Goal: Information Seeking & Learning: Learn about a topic

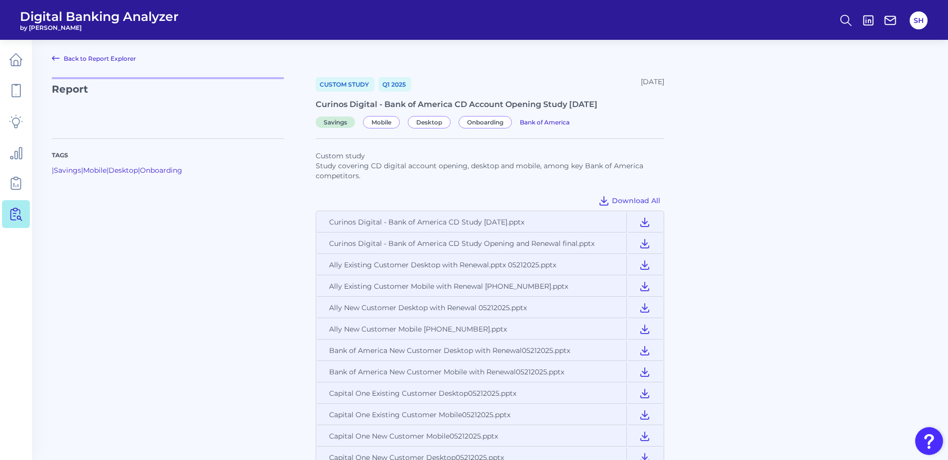
scroll to position [349, 0]
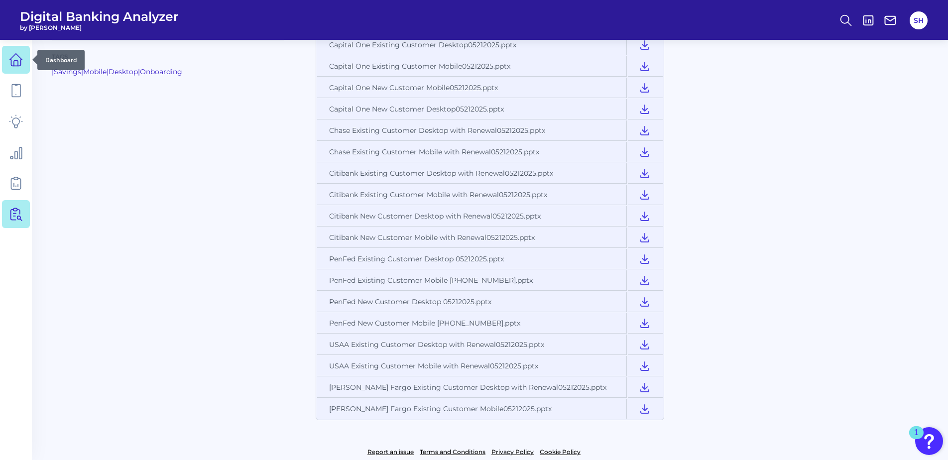
click at [16, 61] on icon at bounding box center [16, 62] width 4 height 5
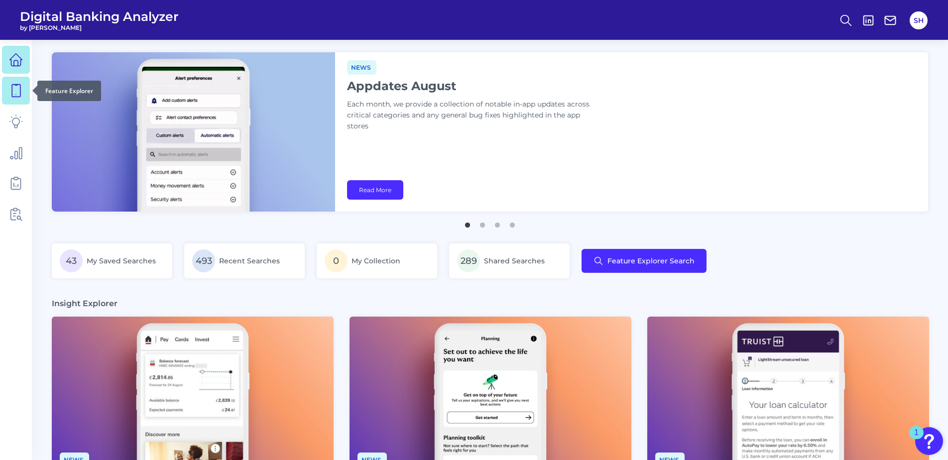
click at [16, 86] on icon at bounding box center [16, 91] width 14 height 14
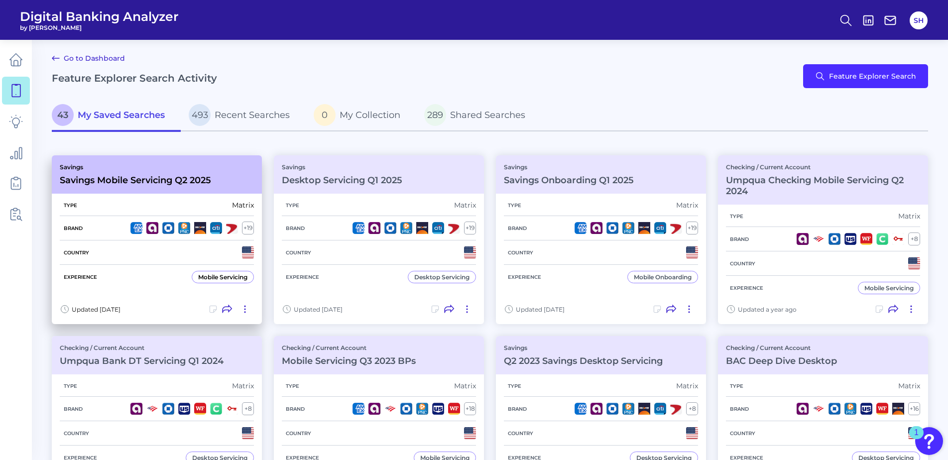
click at [186, 182] on h3 "Savings Mobile Servicing Q2 2025" at bounding box center [135, 180] width 151 height 11
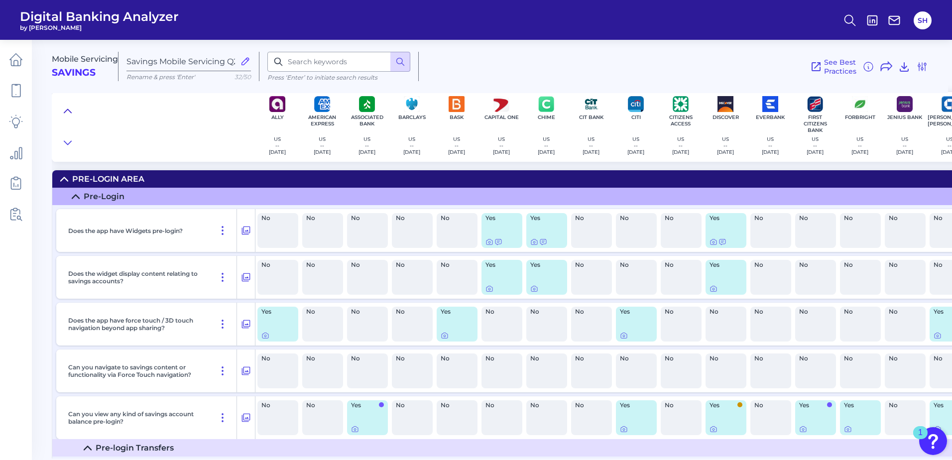
click at [69, 110] on icon at bounding box center [68, 111] width 8 height 10
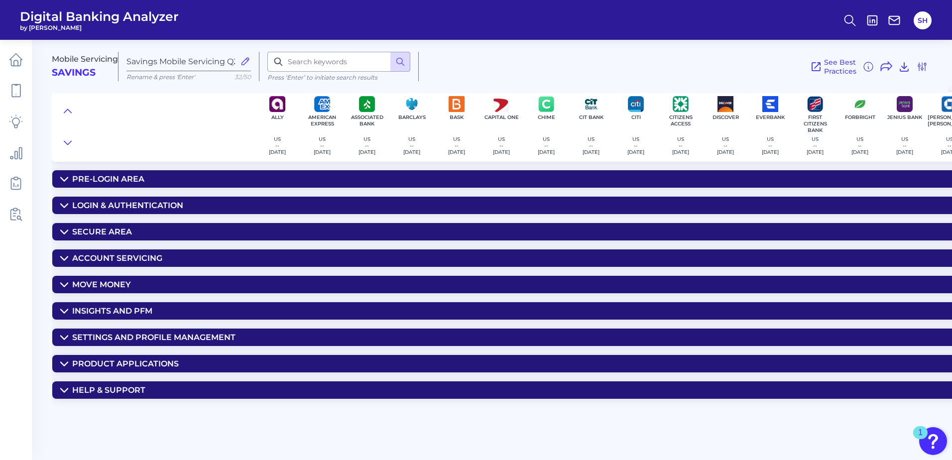
click at [120, 286] on div "Move Money" at bounding box center [101, 284] width 59 height 9
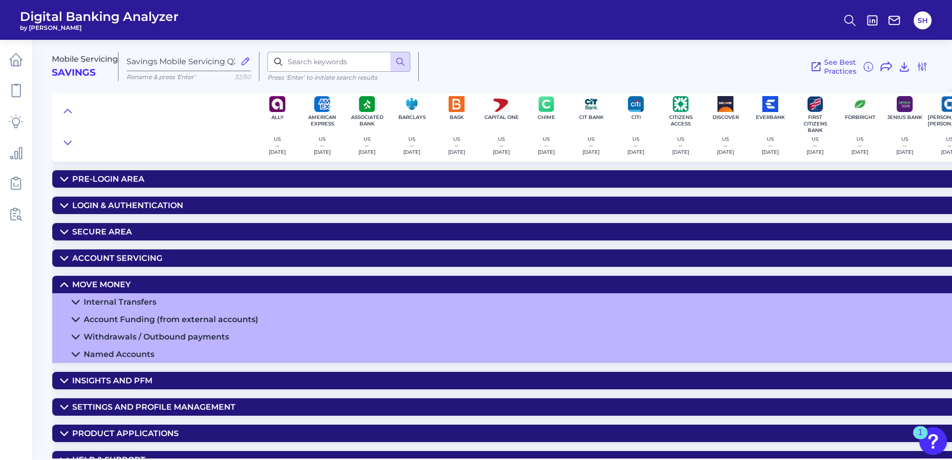
click at [111, 317] on div "Account Funding (from external accounts)" at bounding box center [171, 319] width 175 height 9
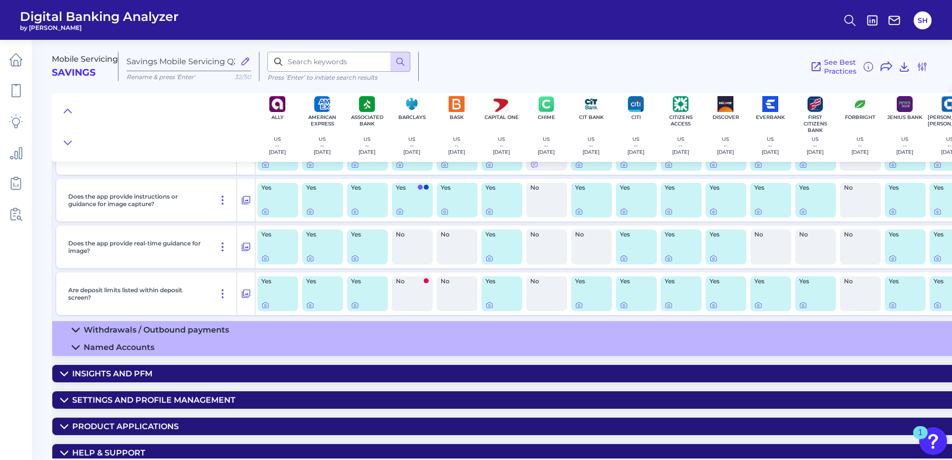
scroll to position [442, 0]
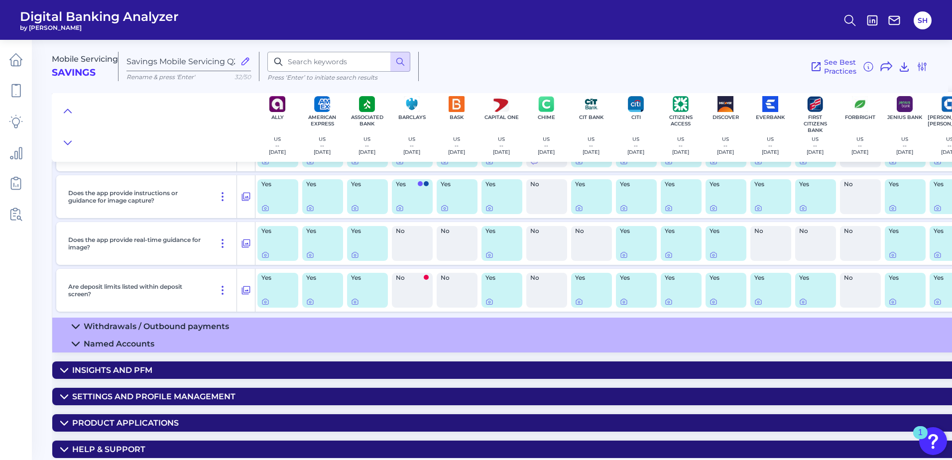
click at [159, 322] on div "Withdrawals / Outbound payments" at bounding box center [156, 326] width 145 height 9
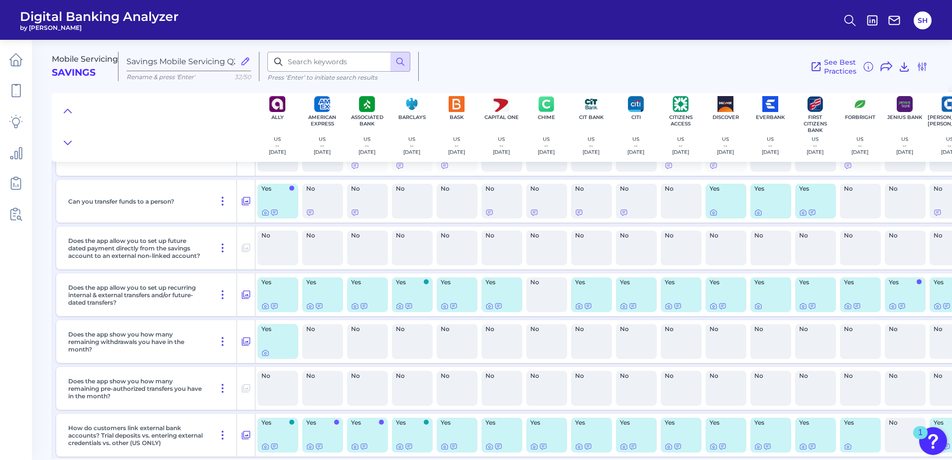
scroll to position [740, 0]
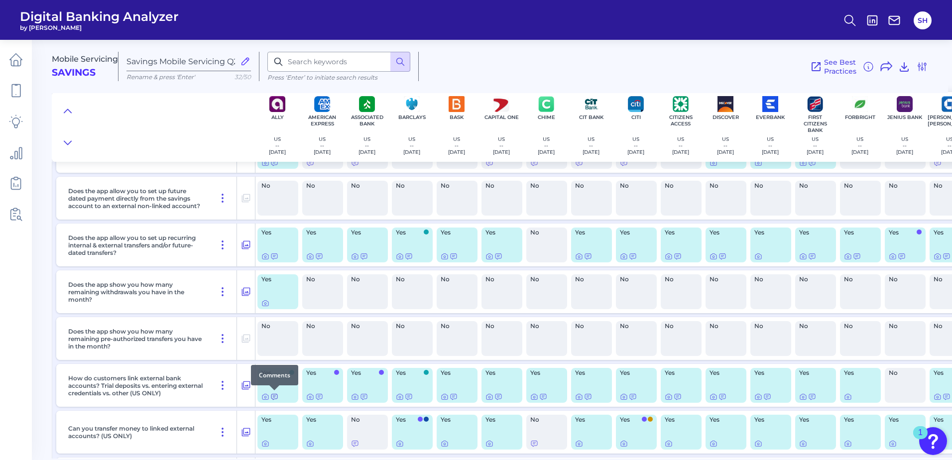
click at [276, 397] on icon at bounding box center [274, 397] width 8 height 8
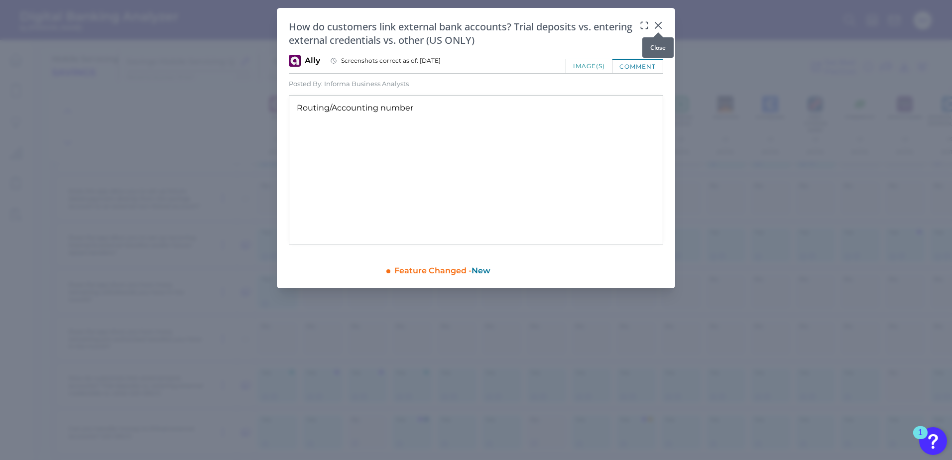
click at [658, 27] on div at bounding box center [658, 32] width 10 height 10
click at [656, 26] on icon at bounding box center [658, 25] width 10 height 10
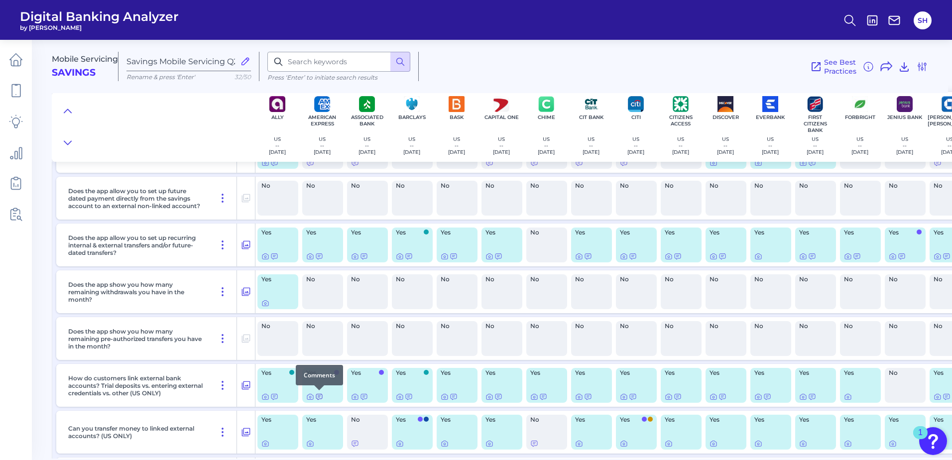
click at [320, 396] on icon at bounding box center [319, 396] width 6 height 5
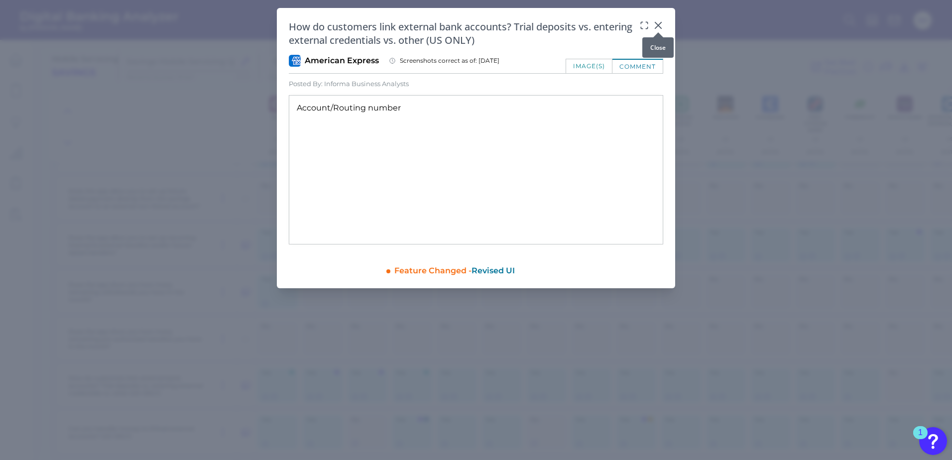
click at [657, 24] on icon at bounding box center [658, 25] width 10 height 10
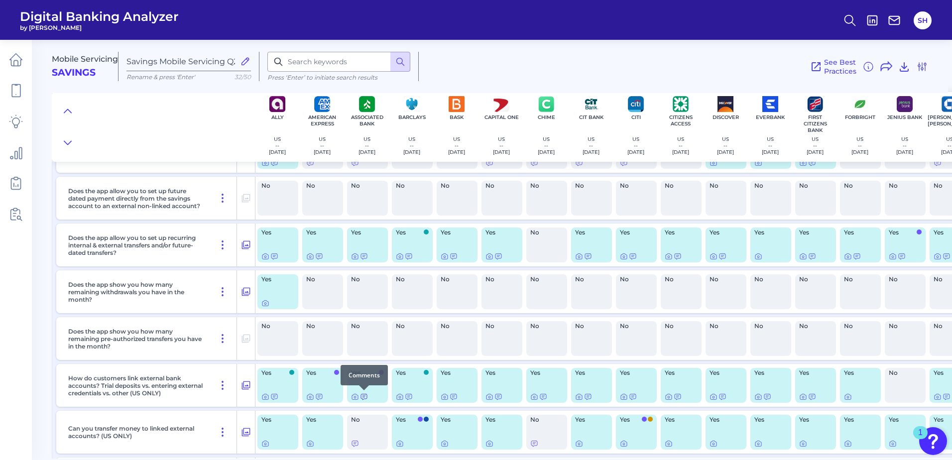
click at [364, 396] on icon at bounding box center [364, 396] width 6 height 5
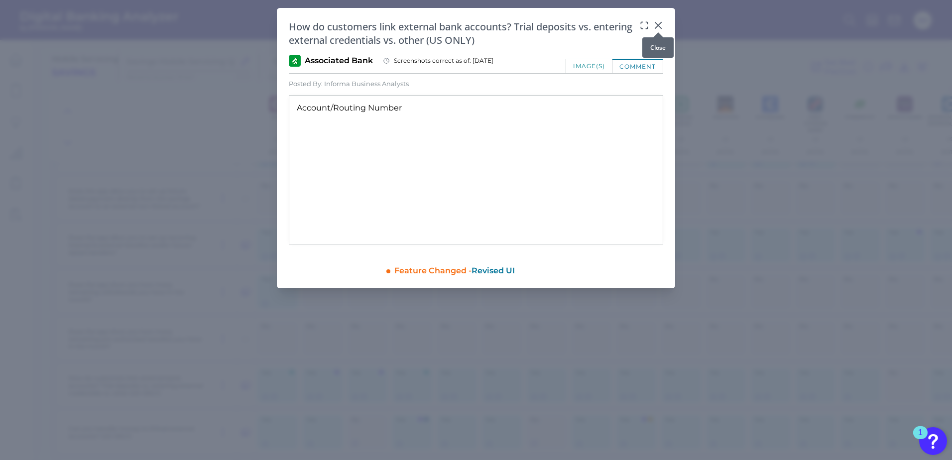
click at [659, 25] on icon at bounding box center [658, 25] width 10 height 10
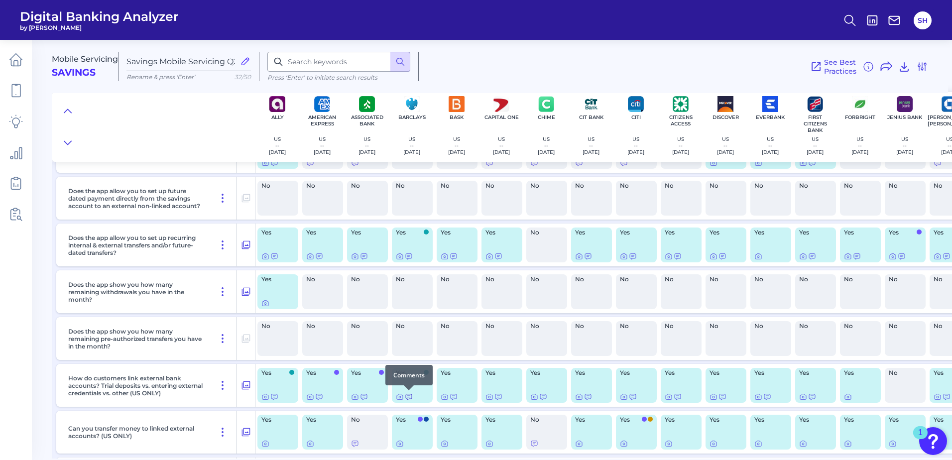
click at [410, 396] on icon at bounding box center [409, 396] width 6 height 5
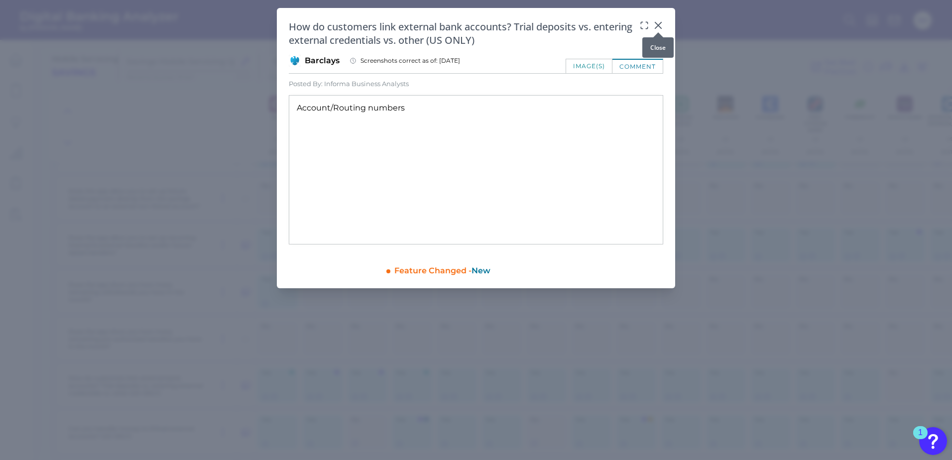
click at [659, 20] on icon at bounding box center [658, 25] width 10 height 10
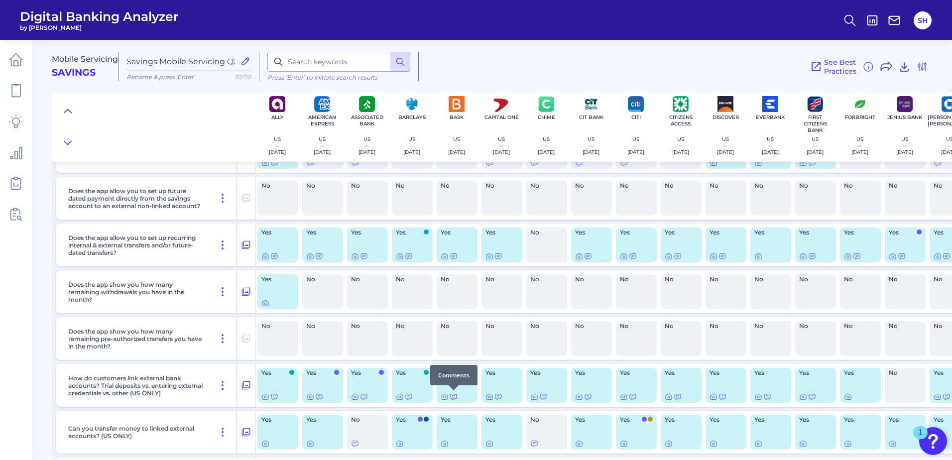
click at [455, 397] on icon at bounding box center [454, 397] width 8 height 8
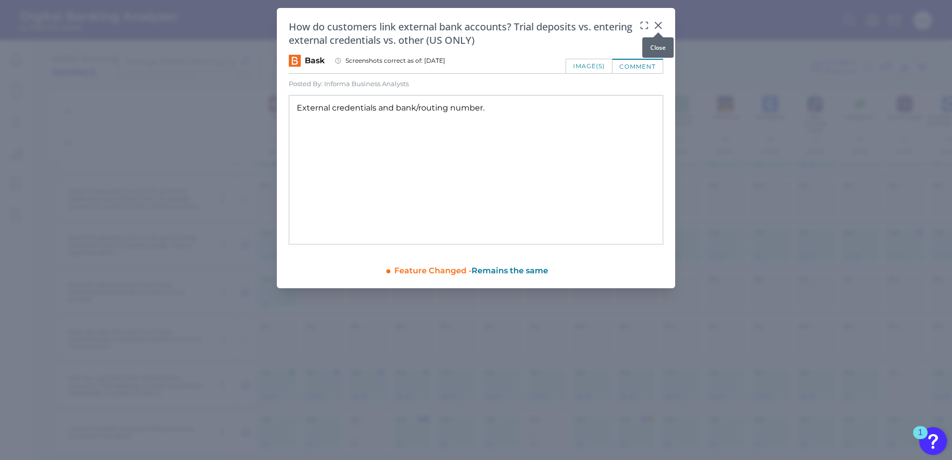
click at [656, 24] on icon at bounding box center [658, 25] width 10 height 10
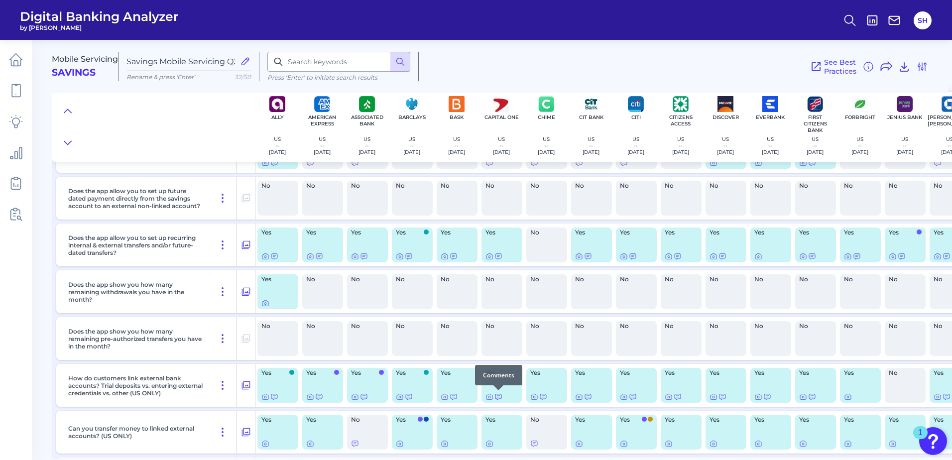
click at [500, 395] on icon at bounding box center [498, 397] width 8 height 8
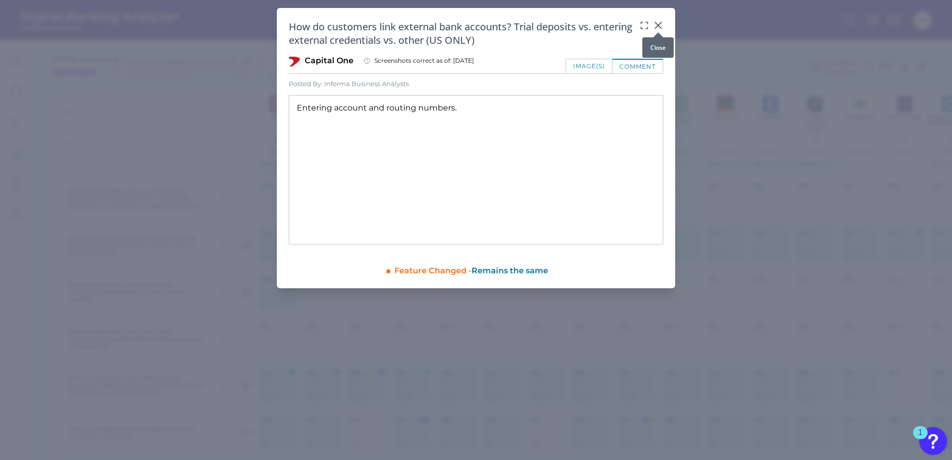
click at [659, 25] on icon at bounding box center [658, 25] width 6 height 6
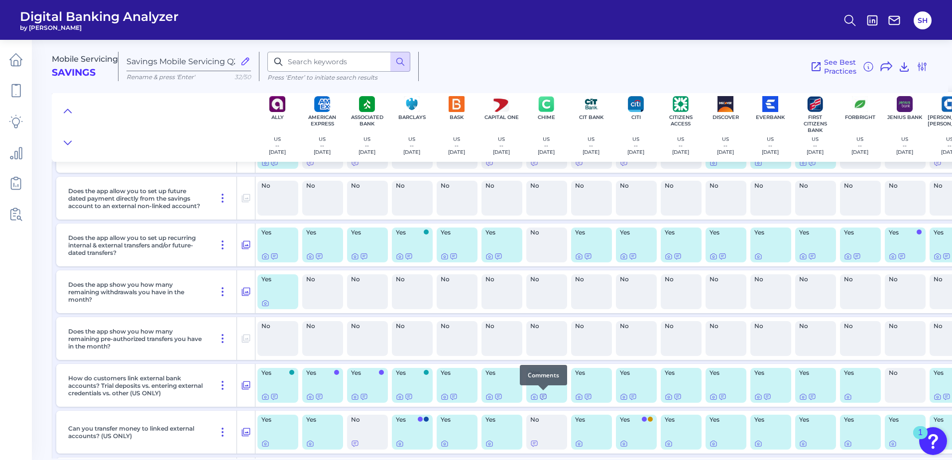
click at [542, 397] on icon at bounding box center [543, 396] width 6 height 5
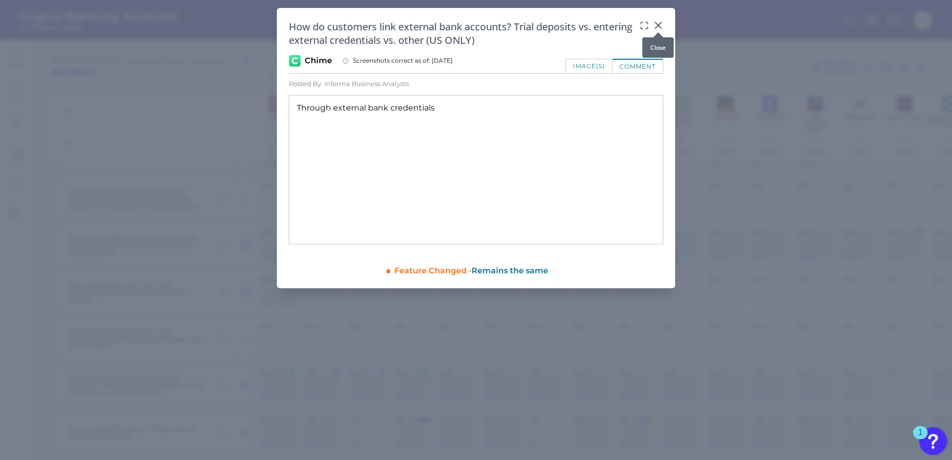
click at [656, 25] on icon at bounding box center [658, 25] width 10 height 10
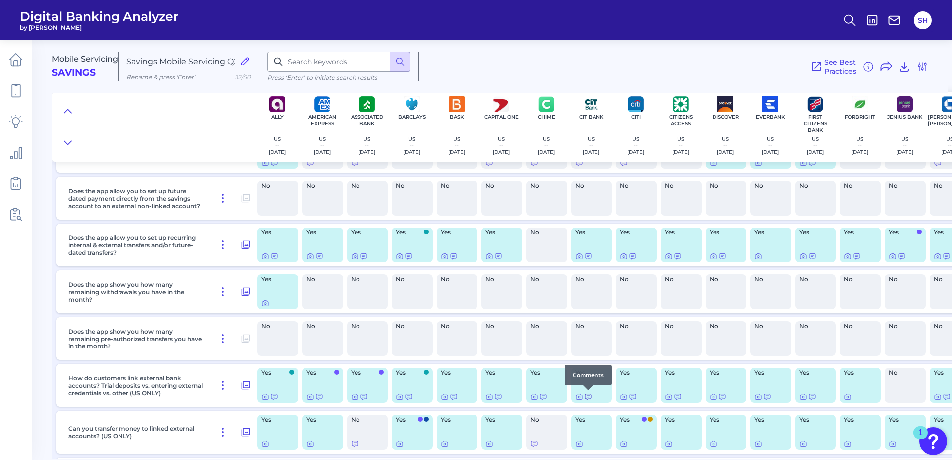
click at [586, 397] on icon at bounding box center [588, 397] width 8 height 8
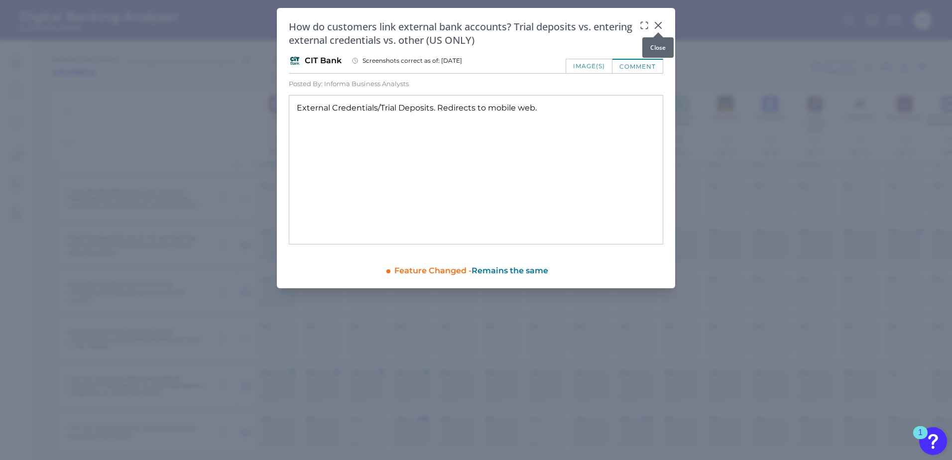
click at [656, 25] on icon at bounding box center [658, 25] width 10 height 10
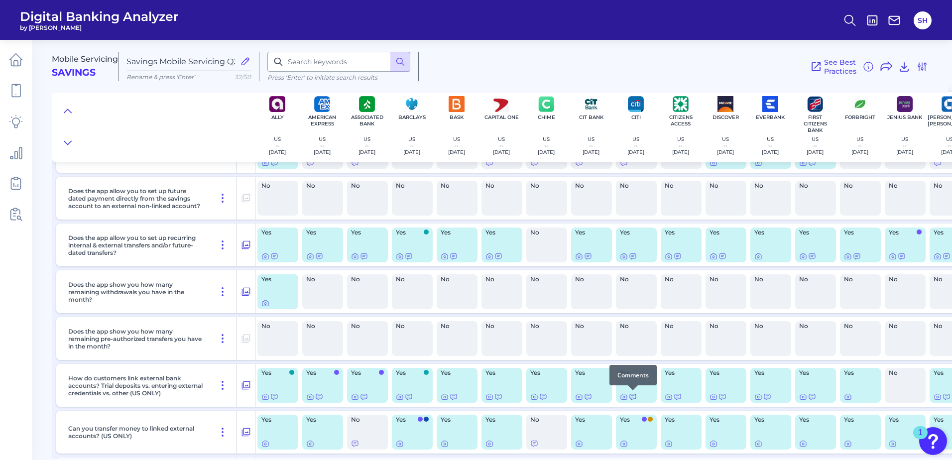
click at [634, 397] on icon at bounding box center [633, 397] width 8 height 8
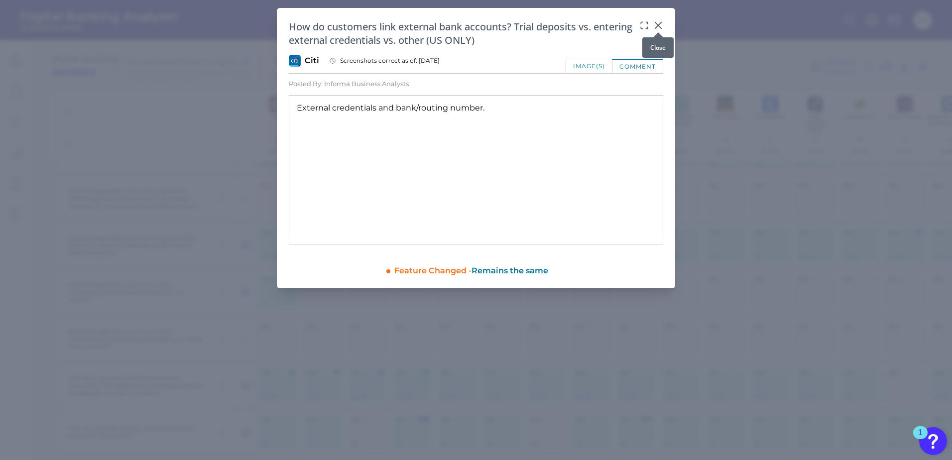
click at [658, 22] on icon at bounding box center [658, 25] width 10 height 10
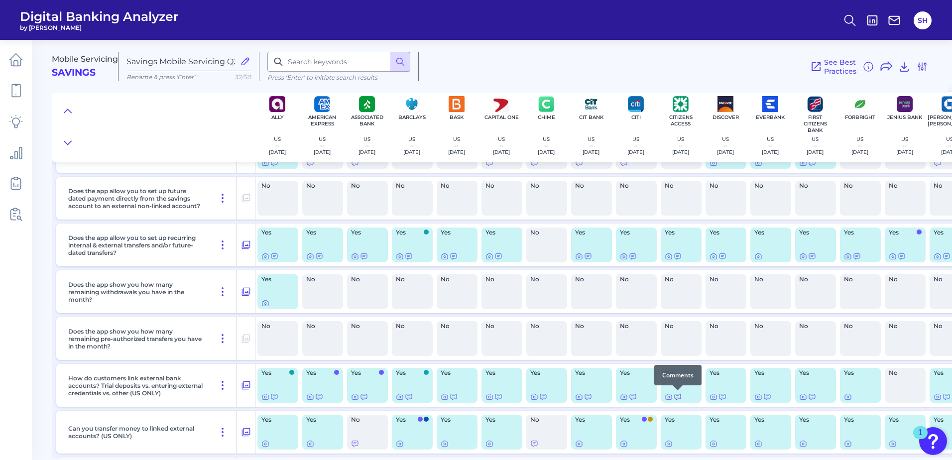
click at [678, 396] on icon at bounding box center [678, 397] width 8 height 8
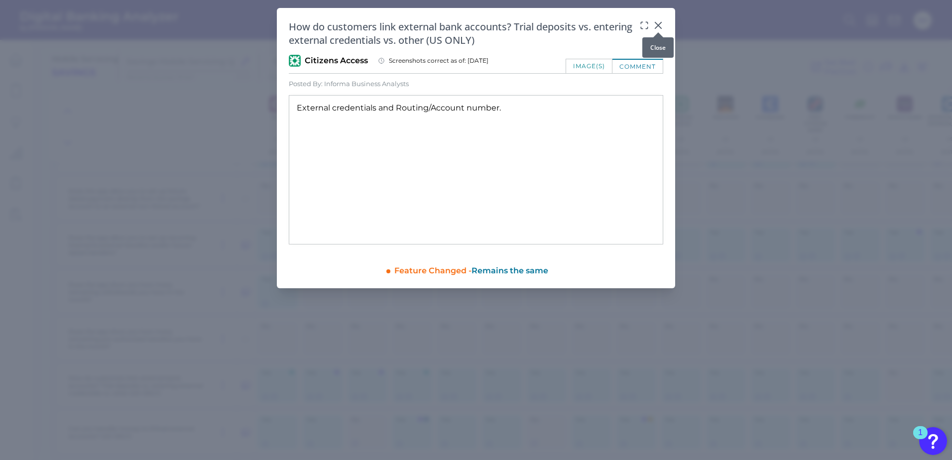
click at [659, 25] on icon at bounding box center [658, 25] width 6 height 6
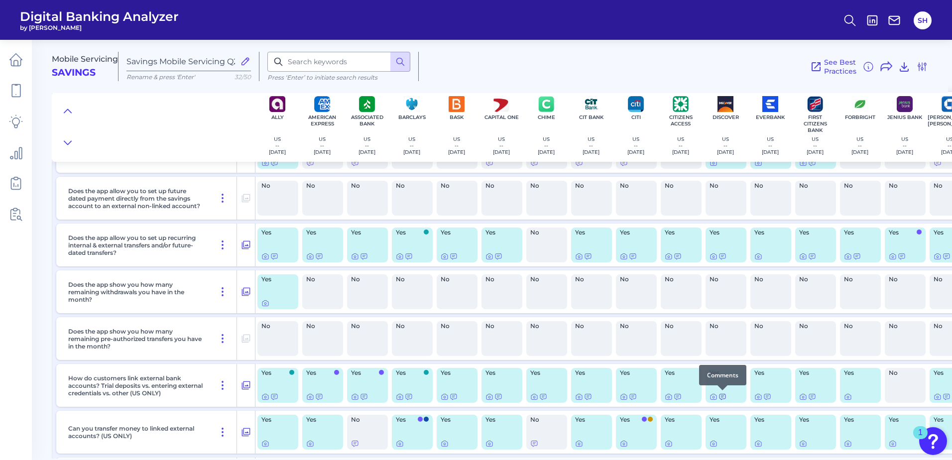
click at [725, 396] on icon at bounding box center [723, 397] width 8 height 8
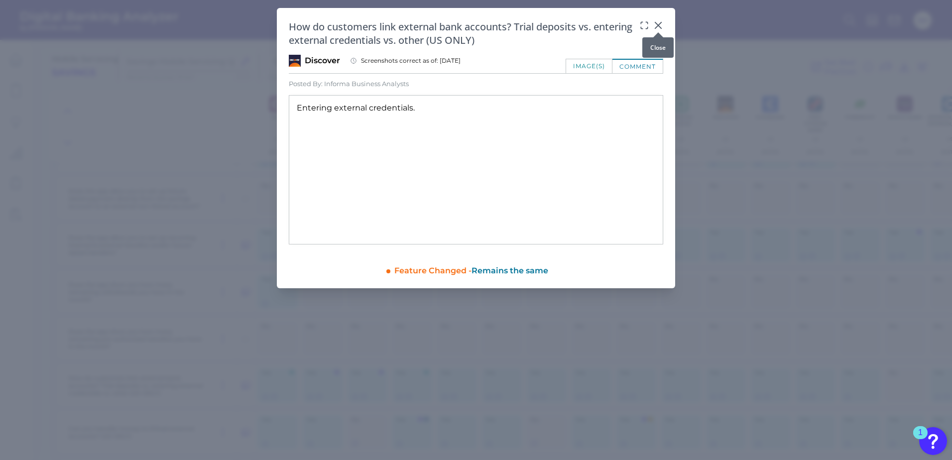
click at [657, 22] on icon at bounding box center [658, 25] width 10 height 10
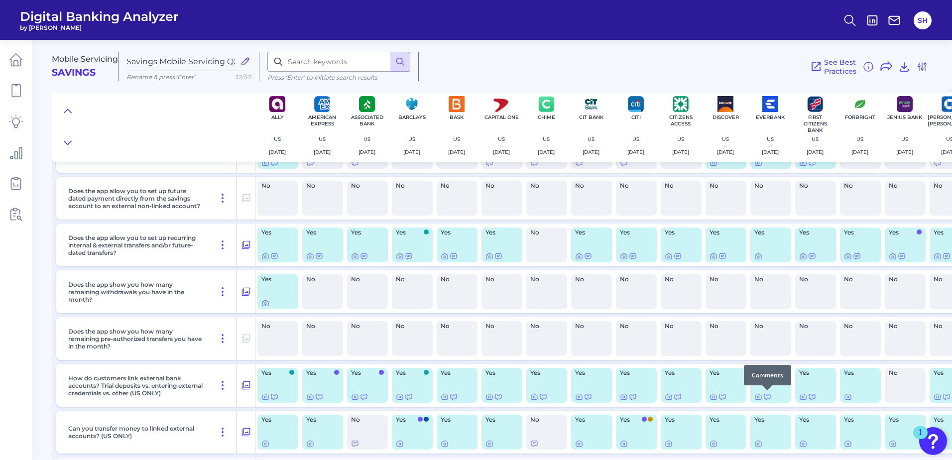
click at [766, 395] on div at bounding box center [767, 390] width 10 height 10
click at [767, 397] on icon at bounding box center [767, 397] width 8 height 8
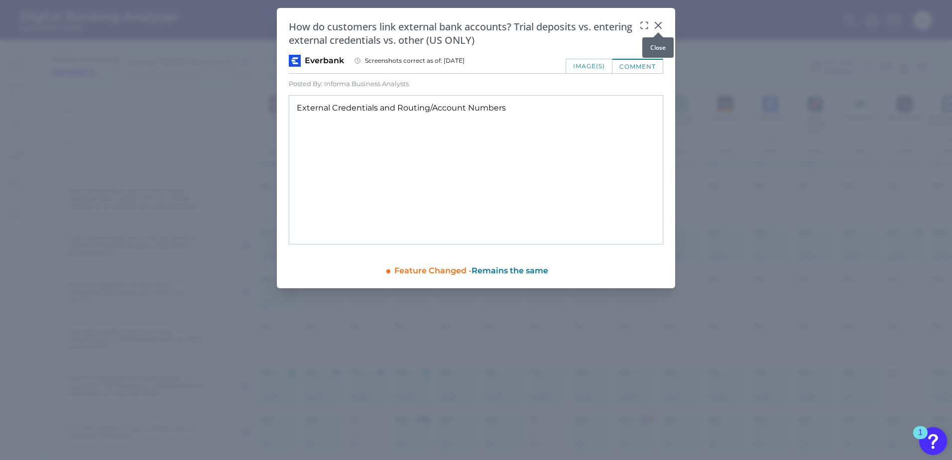
click at [658, 25] on icon at bounding box center [658, 25] width 6 height 6
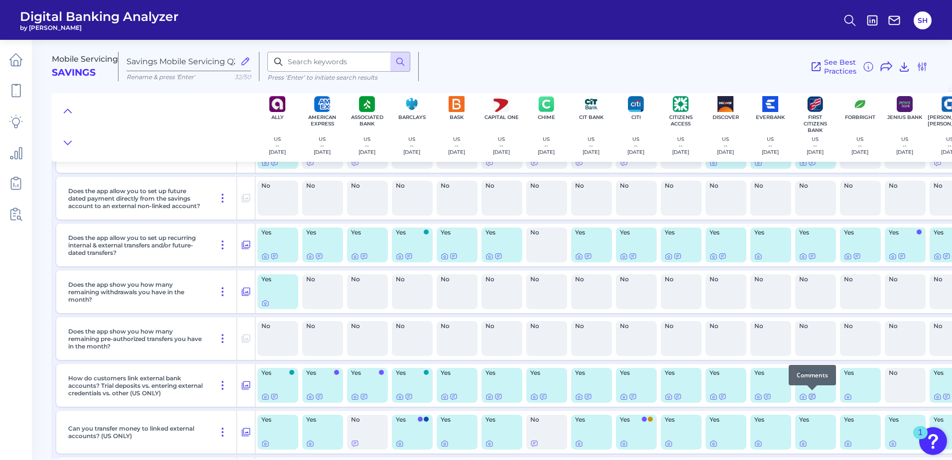
click at [810, 396] on icon at bounding box center [812, 397] width 8 height 8
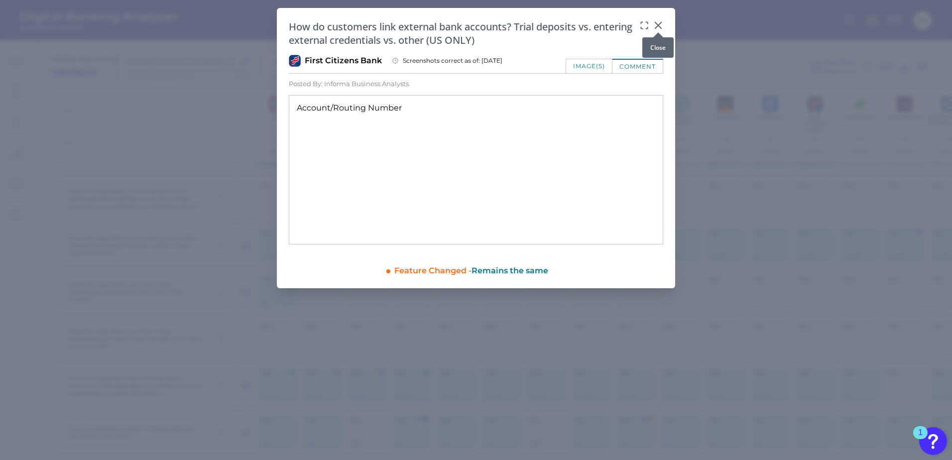
click at [658, 25] on icon at bounding box center [658, 25] width 6 height 6
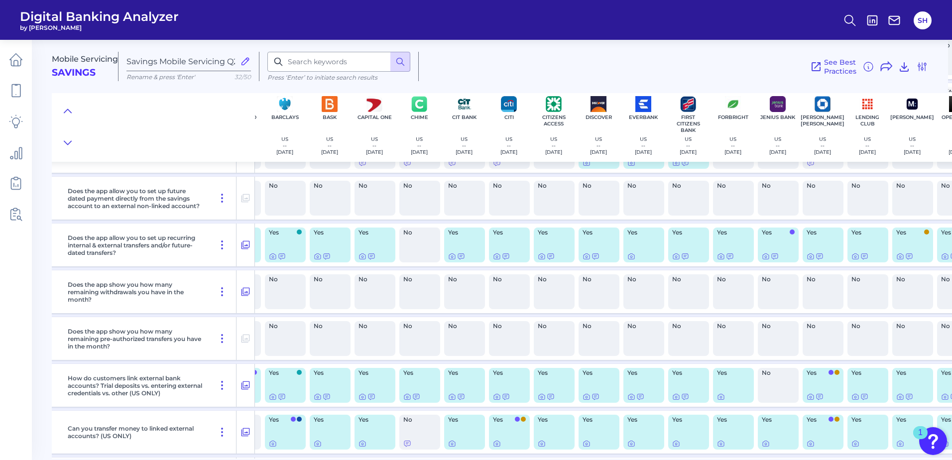
scroll to position [740, 130]
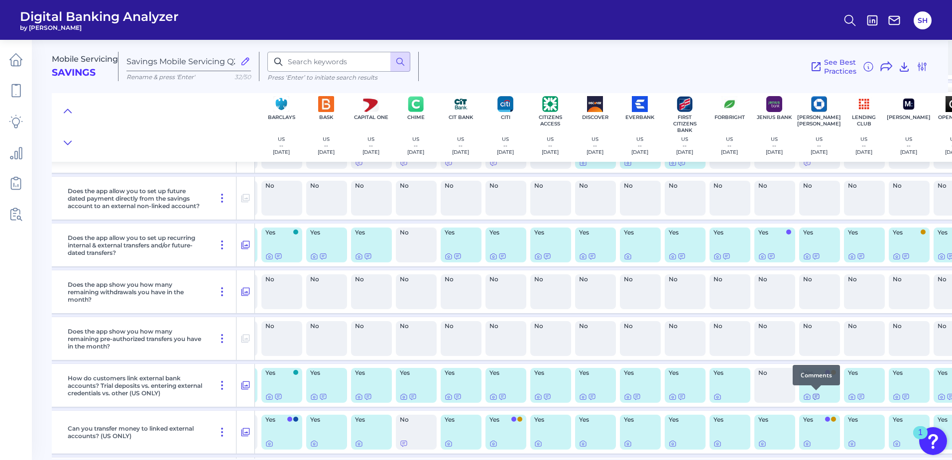
click at [819, 396] on icon at bounding box center [816, 396] width 6 height 5
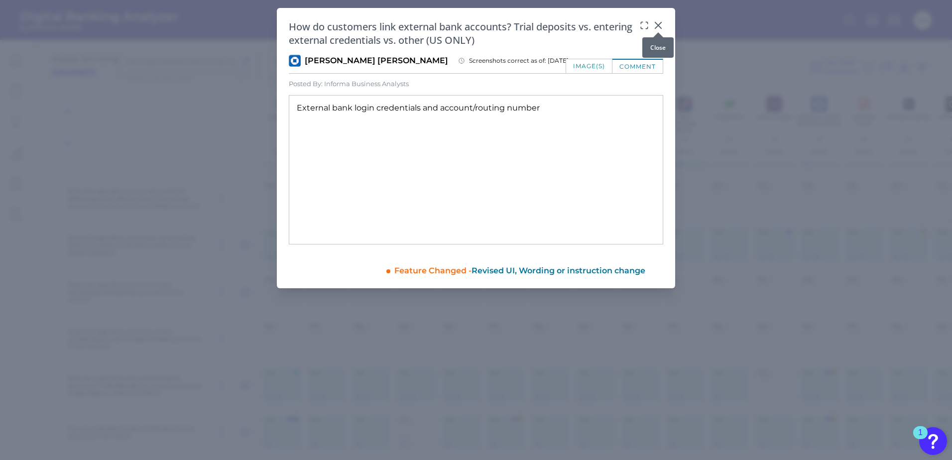
click at [656, 24] on icon at bounding box center [658, 25] width 10 height 10
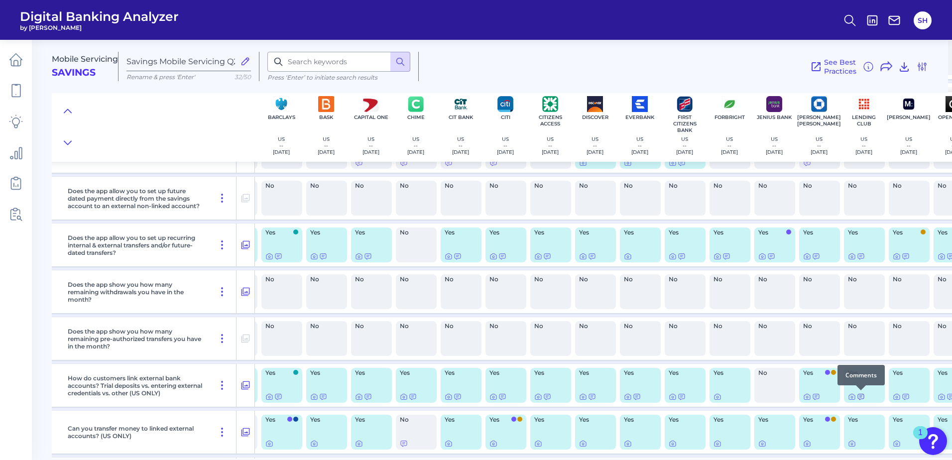
click at [862, 396] on icon at bounding box center [861, 396] width 6 height 5
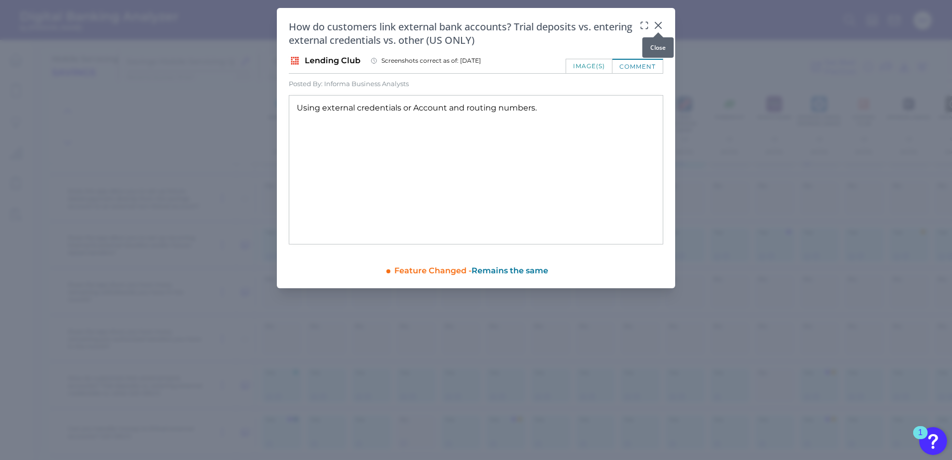
click at [659, 25] on icon at bounding box center [658, 25] width 6 height 6
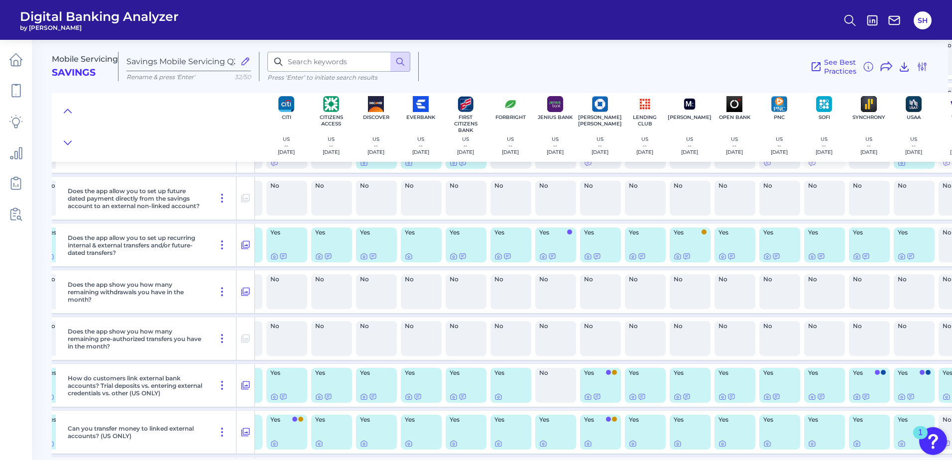
scroll to position [740, 348]
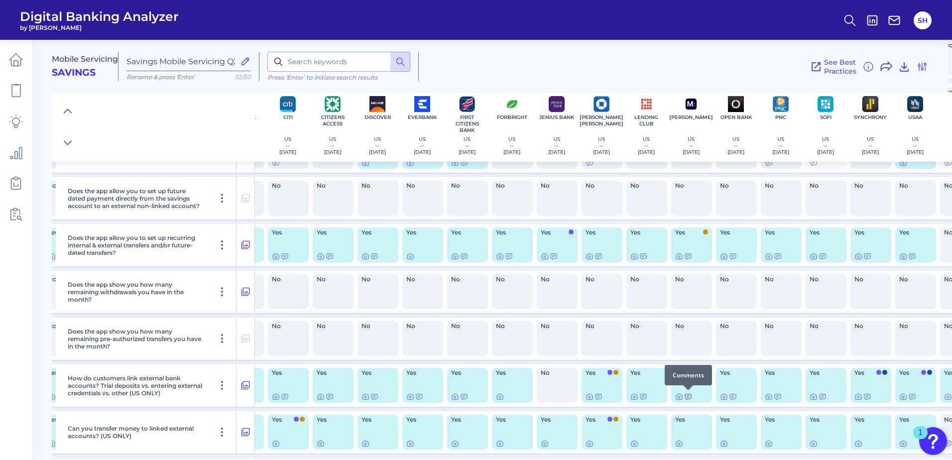
click at [688, 397] on icon at bounding box center [688, 397] width 8 height 8
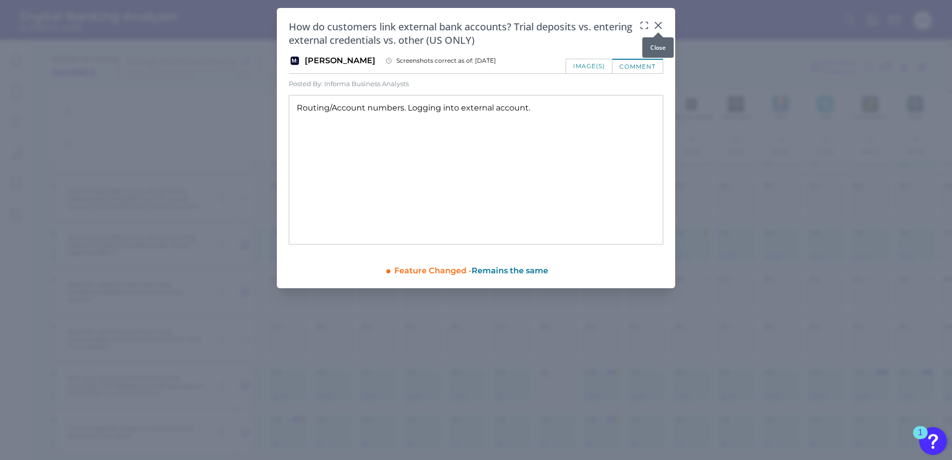
click at [659, 23] on icon at bounding box center [658, 25] width 10 height 10
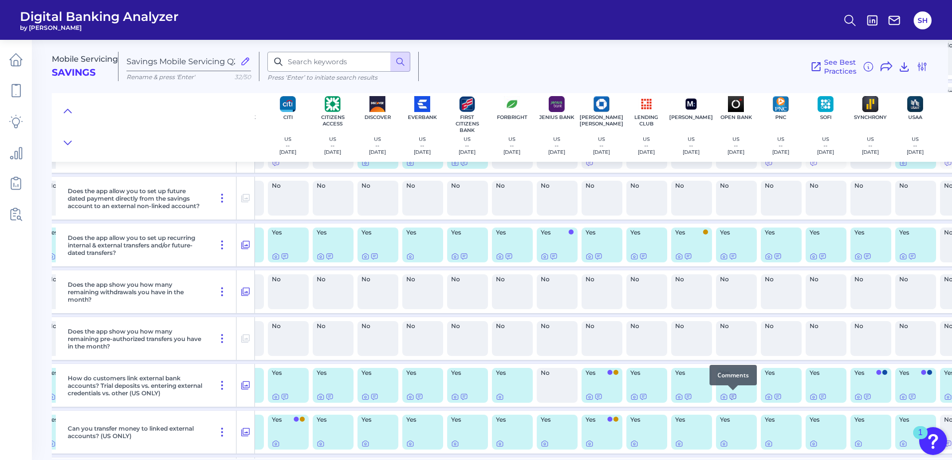
click at [732, 398] on icon at bounding box center [733, 397] width 8 height 8
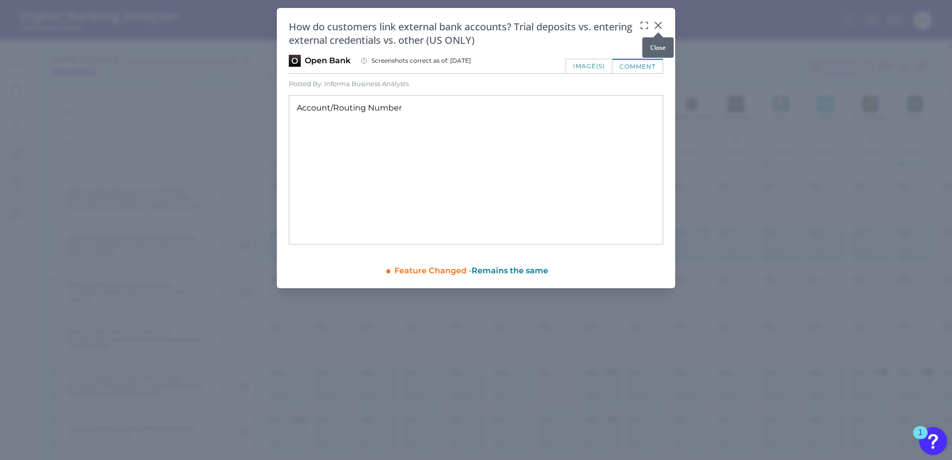
click at [660, 22] on icon at bounding box center [658, 25] width 10 height 10
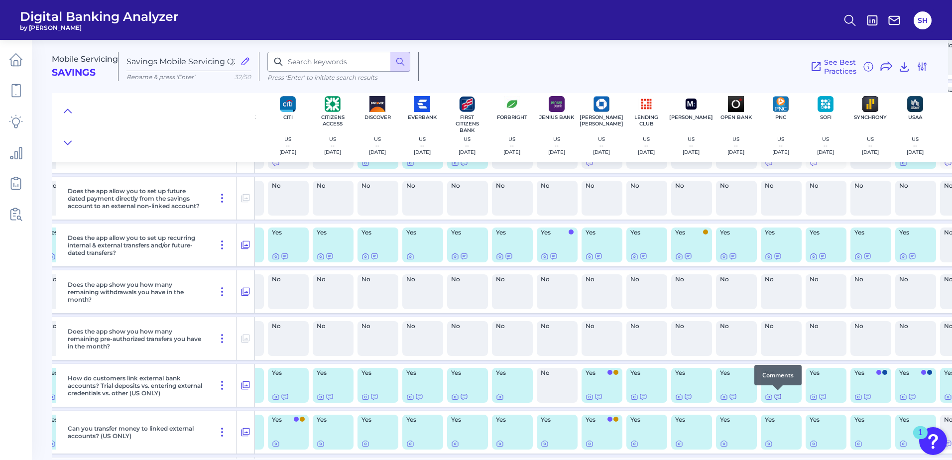
click at [777, 398] on icon at bounding box center [778, 397] width 8 height 8
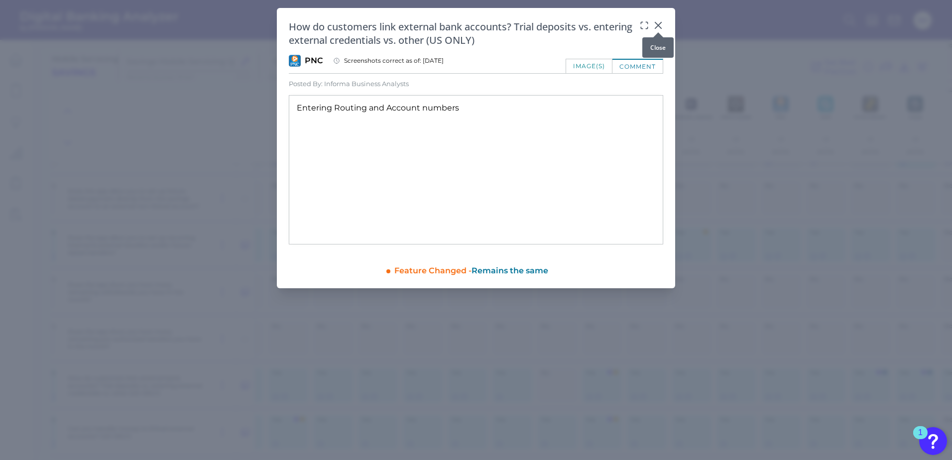
click at [658, 24] on icon at bounding box center [658, 25] width 10 height 10
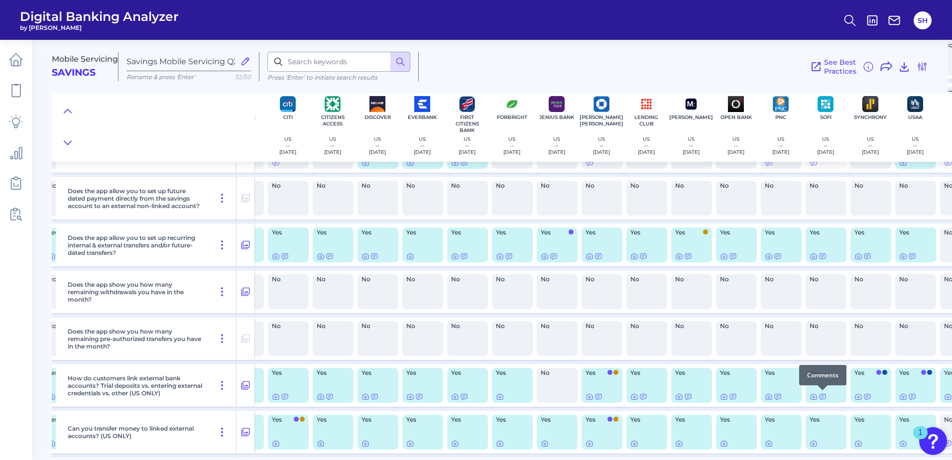
click at [824, 395] on div at bounding box center [823, 390] width 10 height 10
click at [823, 395] on icon at bounding box center [823, 397] width 8 height 8
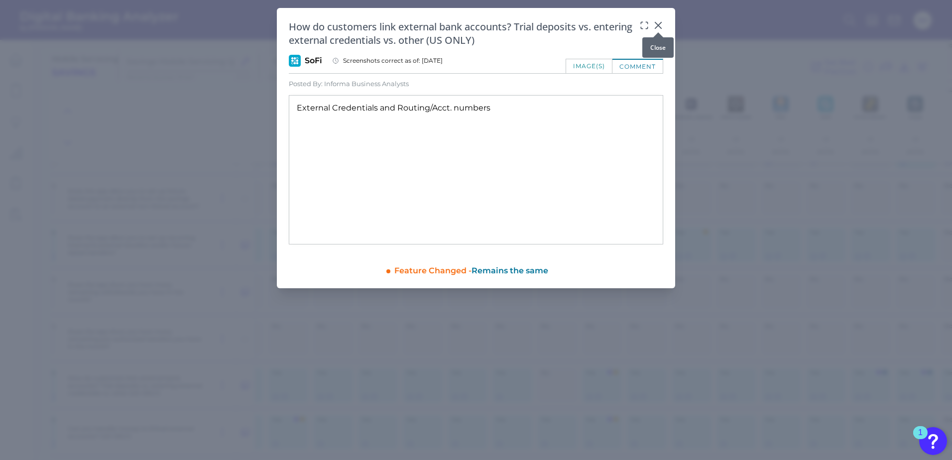
click at [660, 24] on icon at bounding box center [658, 25] width 6 height 6
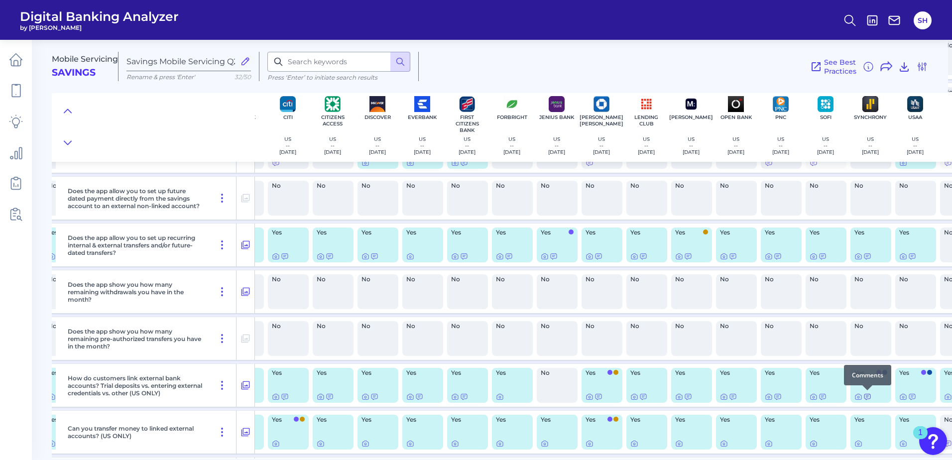
click at [866, 396] on icon at bounding box center [867, 397] width 8 height 8
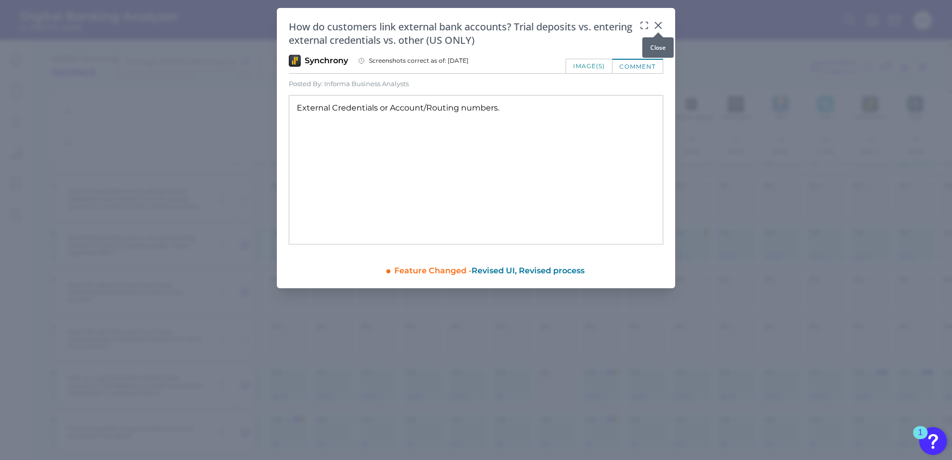
click at [657, 22] on icon at bounding box center [658, 25] width 10 height 10
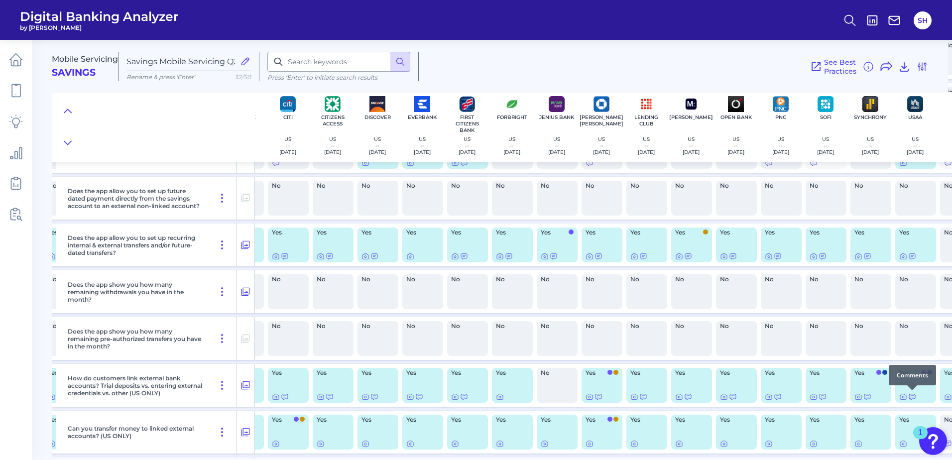
click at [914, 396] on icon at bounding box center [912, 397] width 8 height 8
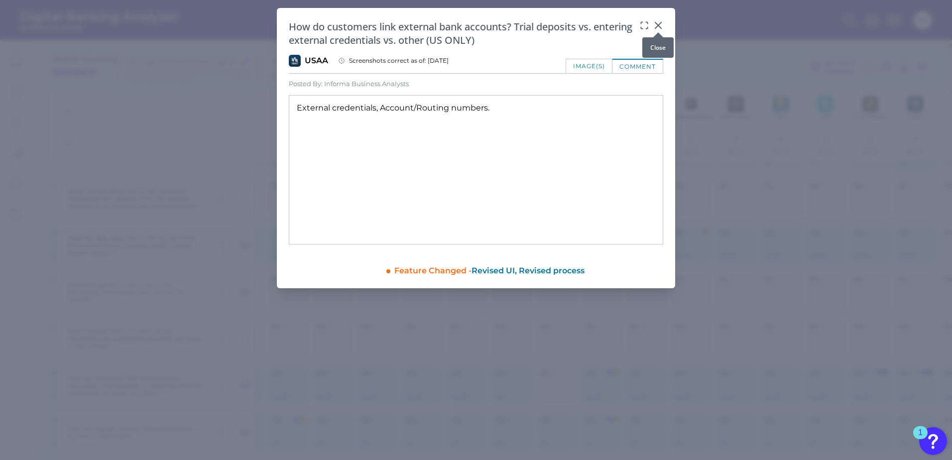
click at [654, 25] on icon at bounding box center [658, 25] width 10 height 10
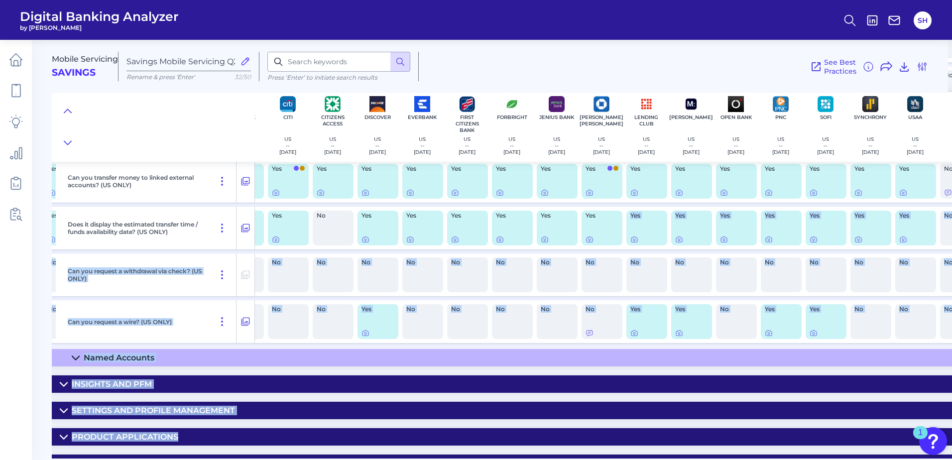
drag, startPoint x: 627, startPoint y: 459, endPoint x: 719, endPoint y: 450, distance: 92.0
click at [719, 450] on main "Mobile Servicing Savings Savings Mobile Servicing Q2 2025 Rename & press 'Enter…" at bounding box center [476, 230] width 952 height 460
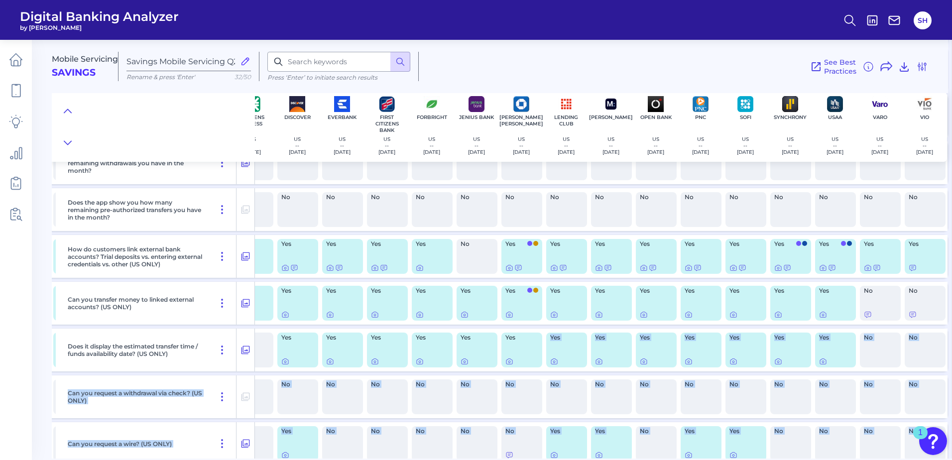
scroll to position [860, 432]
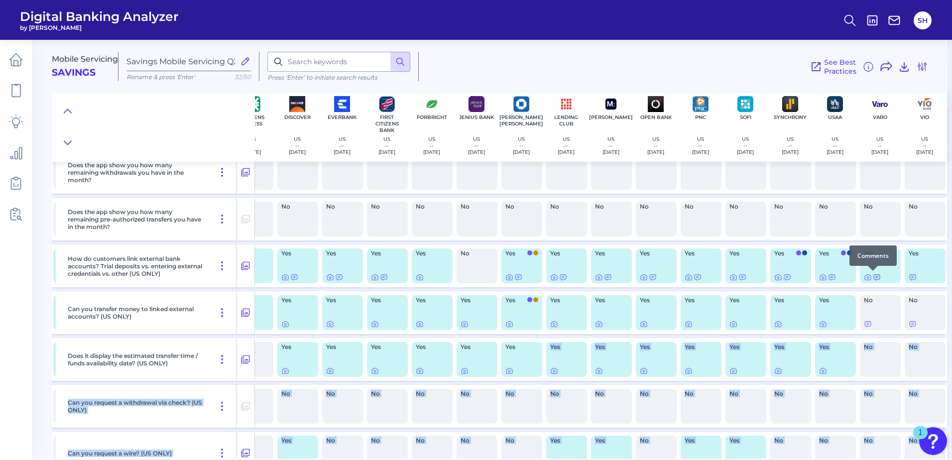
click at [875, 278] on icon at bounding box center [877, 277] width 8 height 8
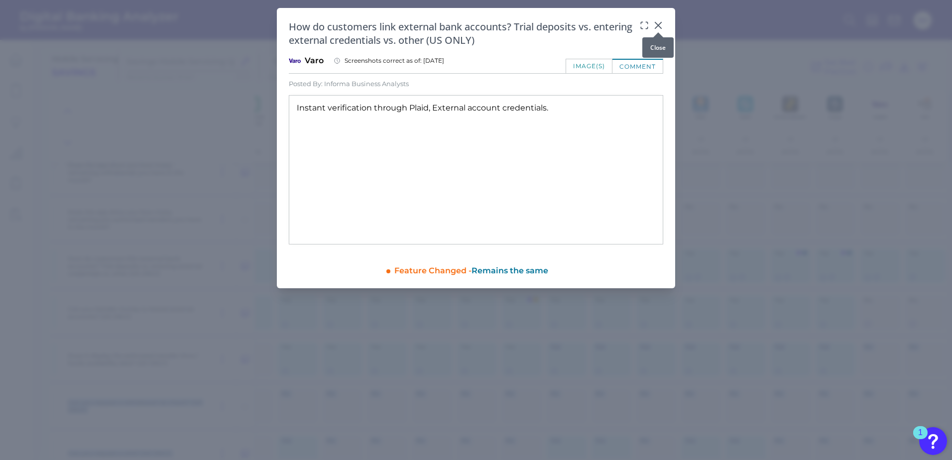
drag, startPoint x: 658, startPoint y: 25, endPoint x: 812, endPoint y: 207, distance: 237.4
click at [658, 26] on icon at bounding box center [658, 25] width 6 height 6
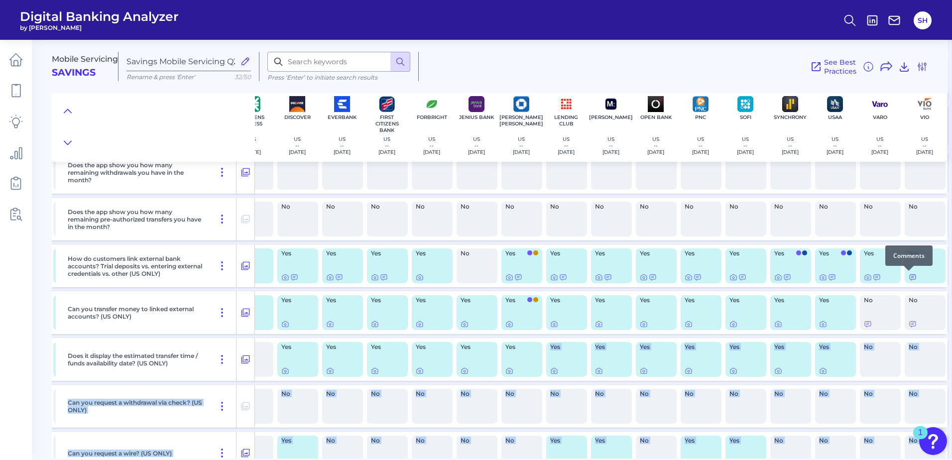
click at [909, 277] on icon at bounding box center [913, 277] width 8 height 8
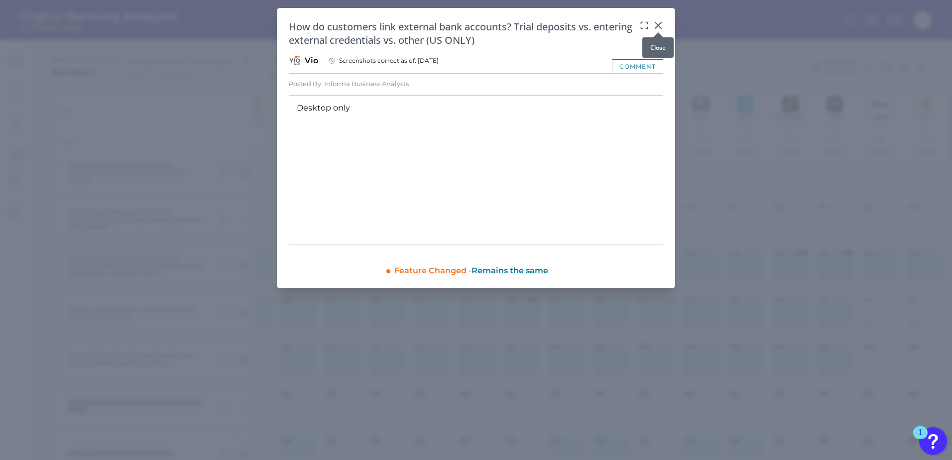
click at [656, 24] on icon at bounding box center [658, 25] width 10 height 10
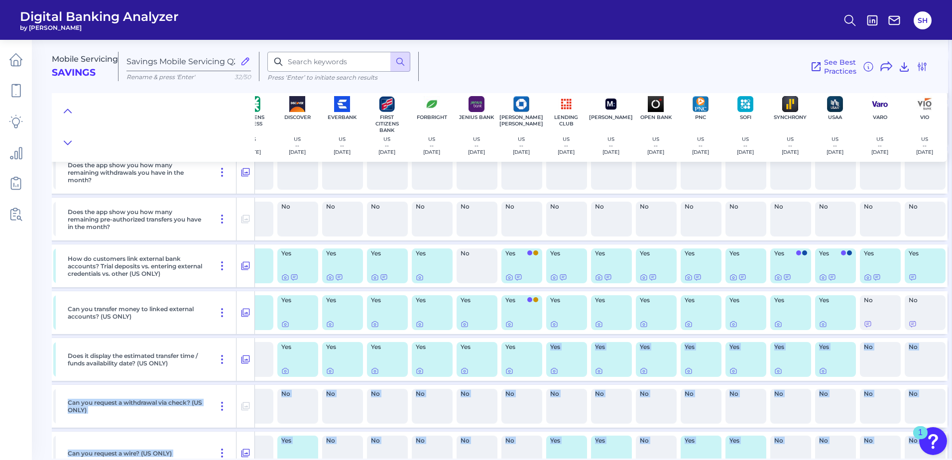
scroll to position [860, 432]
click at [68, 110] on icon at bounding box center [68, 111] width 8 height 10
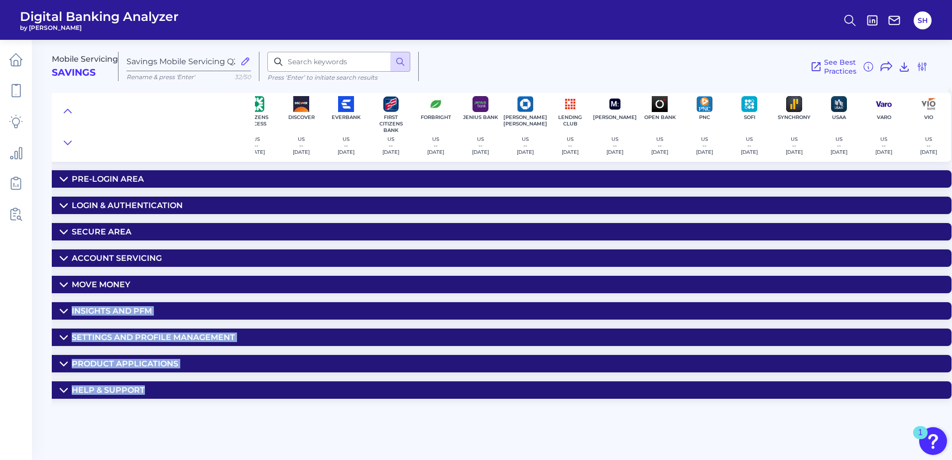
scroll to position [0, 424]
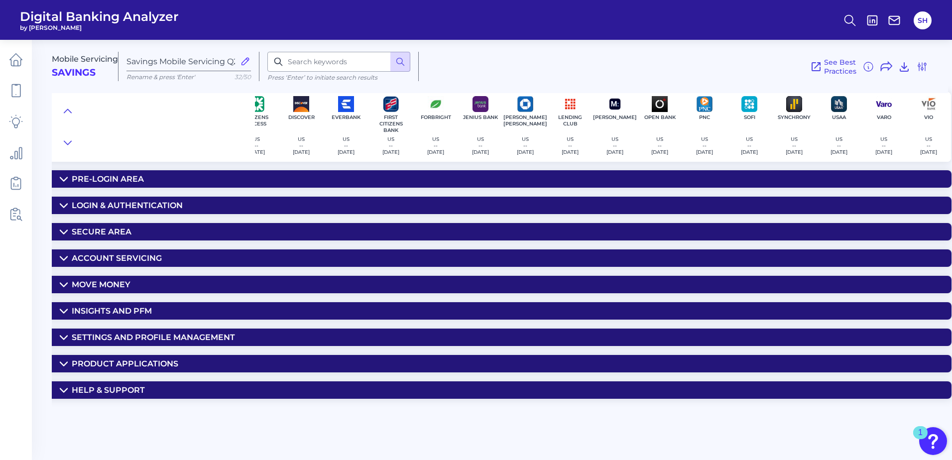
click at [99, 180] on div "Pre-Login Area" at bounding box center [108, 178] width 72 height 9
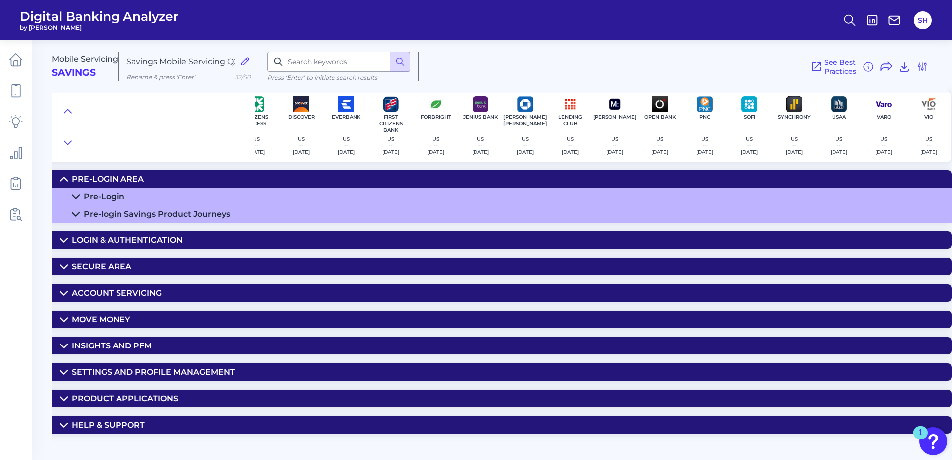
click at [110, 199] on div "Pre-Login" at bounding box center [104, 196] width 41 height 9
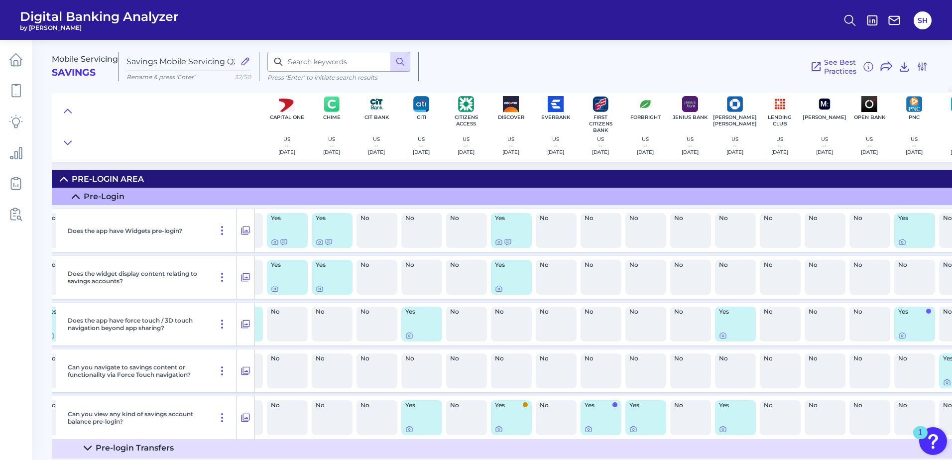
scroll to position [0, 214]
click at [499, 431] on icon at bounding box center [500, 429] width 8 height 8
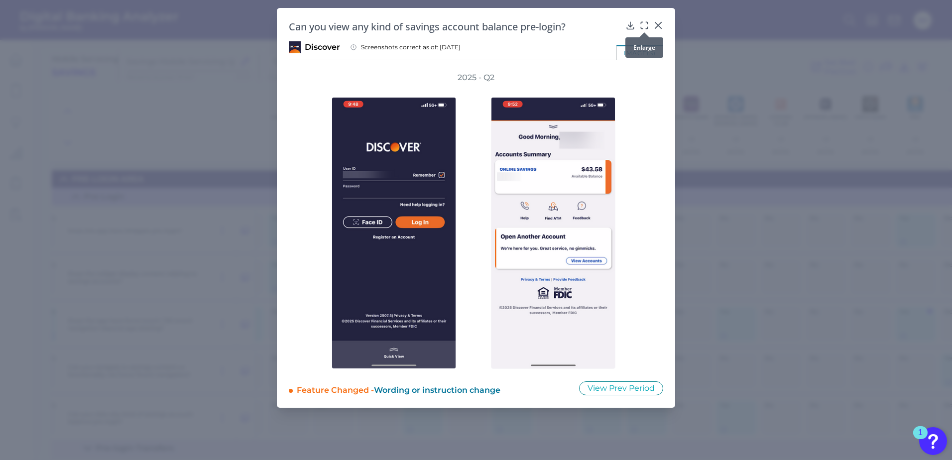
click at [645, 23] on icon at bounding box center [644, 25] width 10 height 10
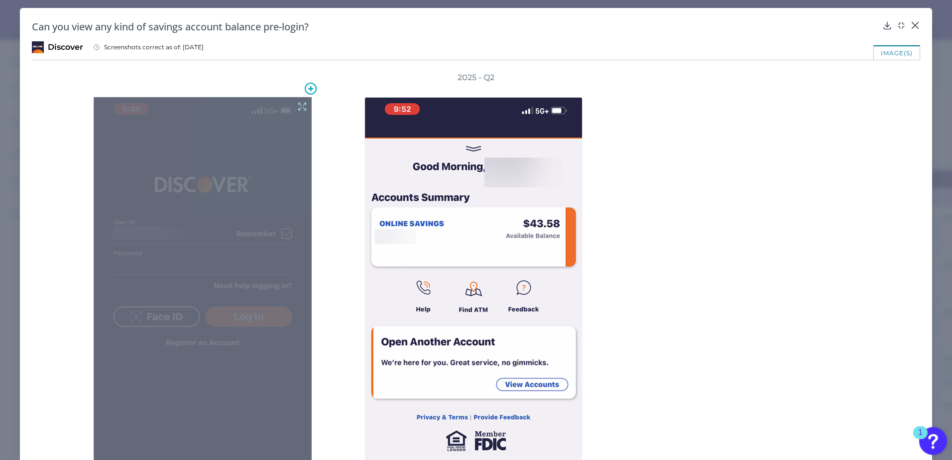
click at [299, 107] on icon at bounding box center [302, 106] width 11 height 11
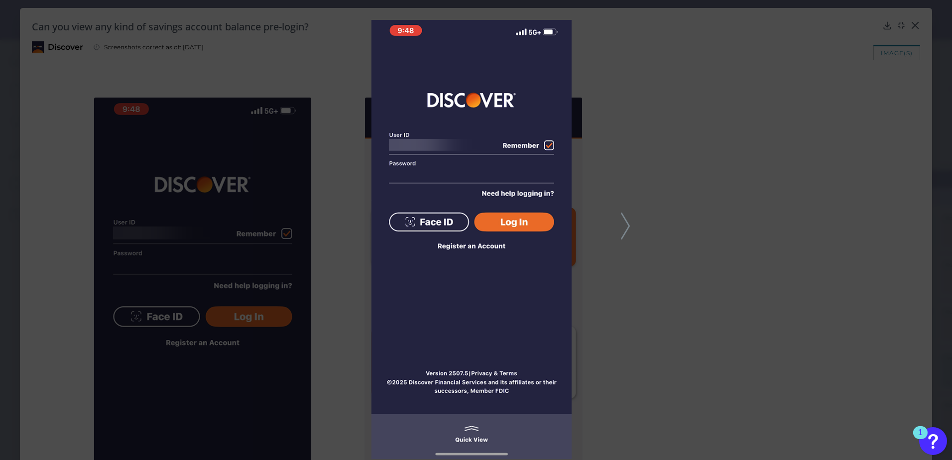
click at [625, 230] on icon at bounding box center [625, 226] width 9 height 27
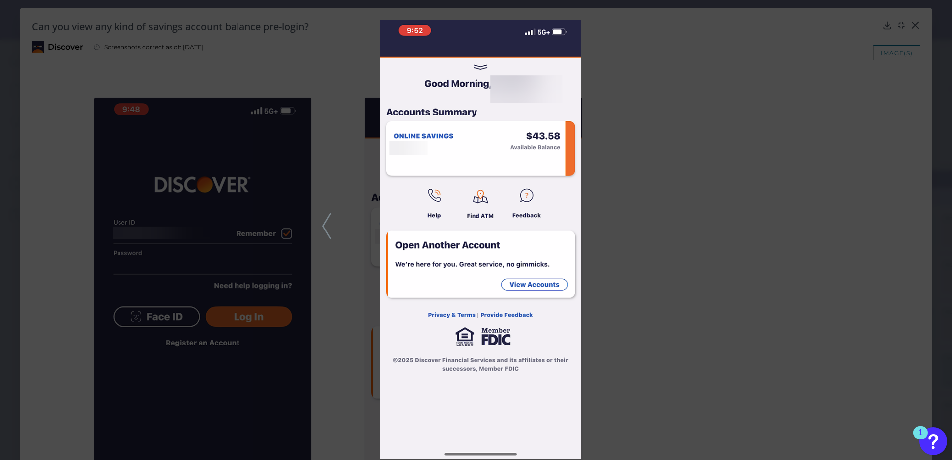
click at [839, 235] on div at bounding box center [476, 230] width 952 height 460
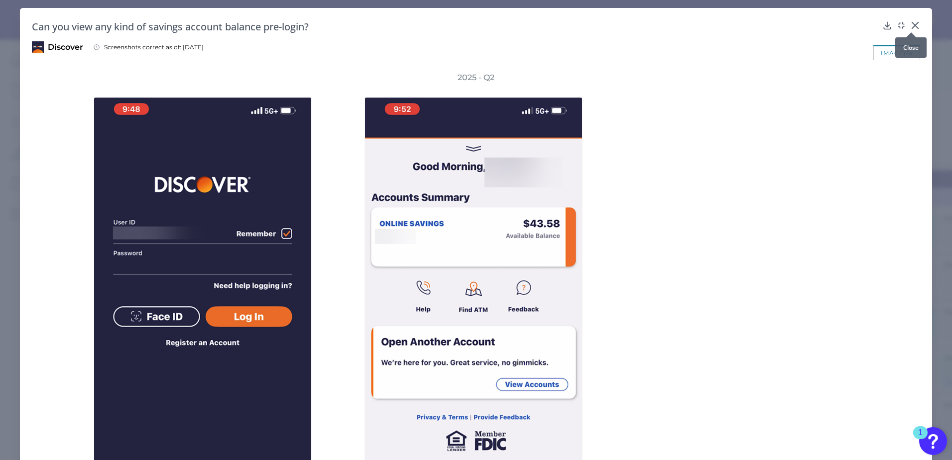
click at [912, 28] on div at bounding box center [911, 32] width 10 height 10
click at [914, 20] on icon at bounding box center [915, 25] width 10 height 10
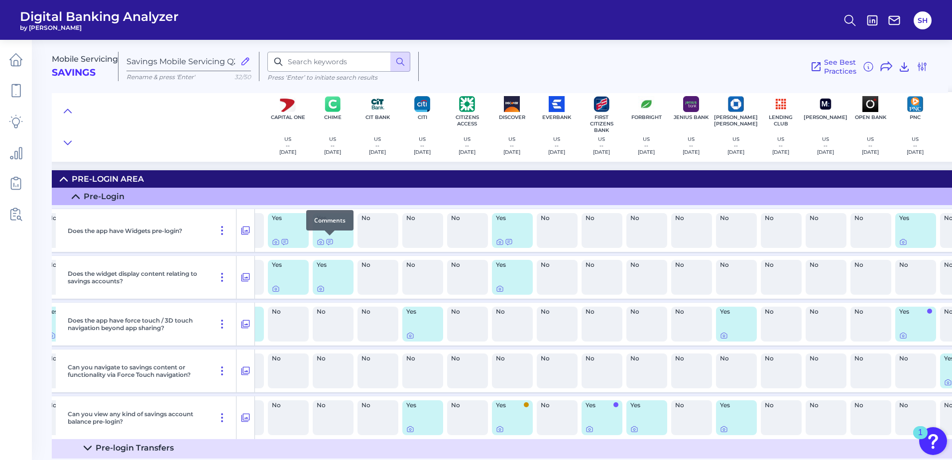
click at [331, 240] on div at bounding box center [330, 236] width 10 height 10
click at [329, 241] on icon at bounding box center [330, 242] width 6 height 5
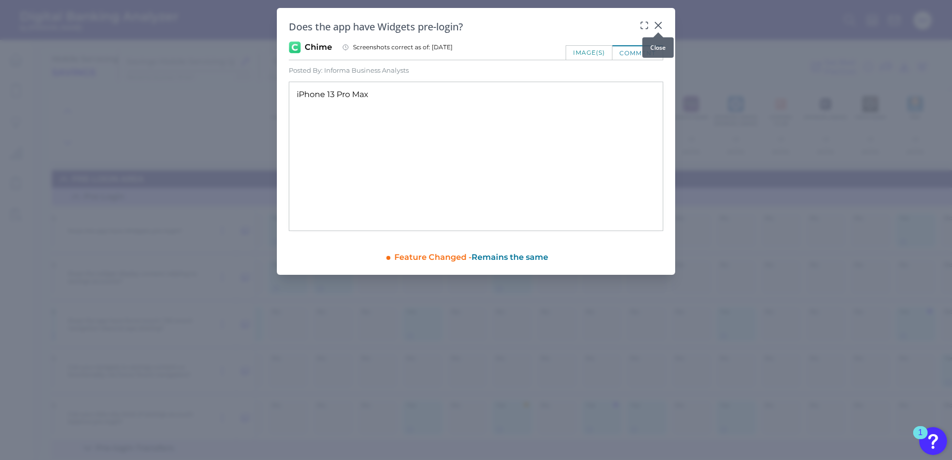
click at [657, 25] on icon at bounding box center [658, 25] width 6 height 6
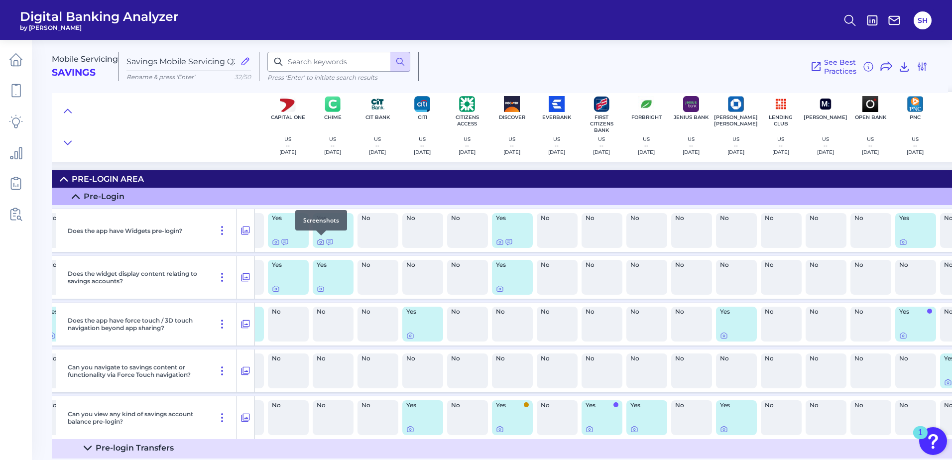
click at [320, 241] on icon at bounding box center [321, 242] width 8 height 8
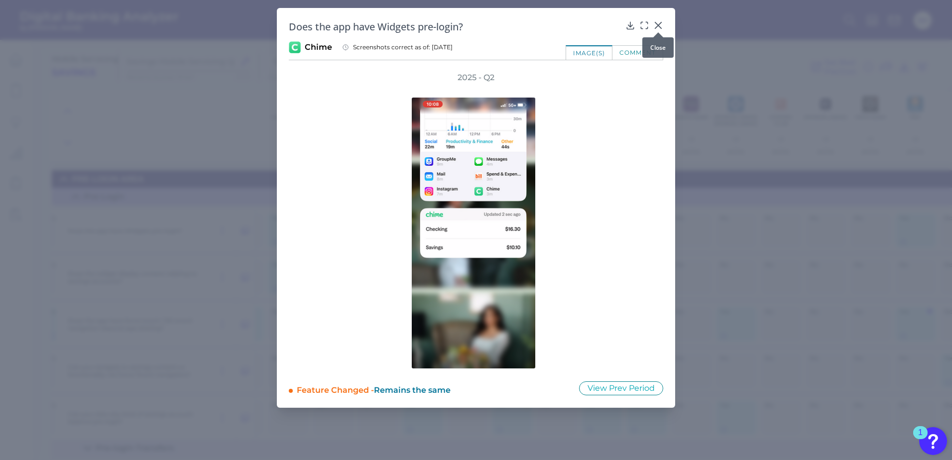
click at [661, 26] on icon at bounding box center [658, 25] width 10 height 10
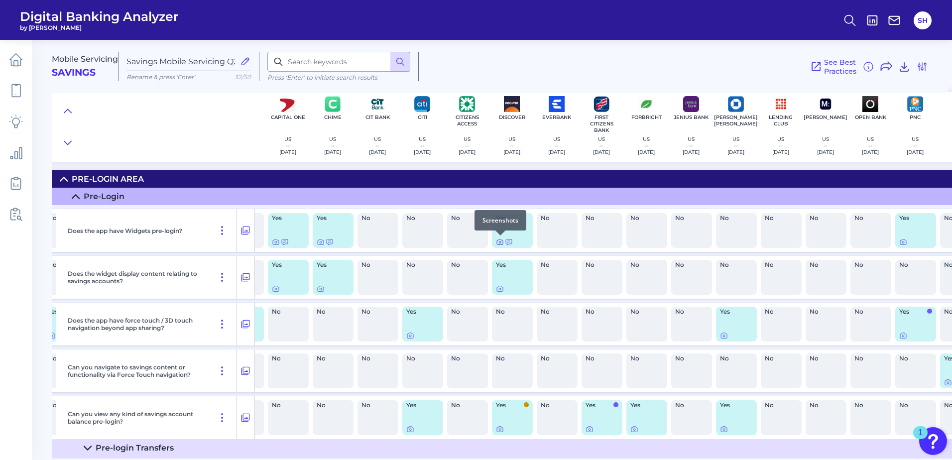
click at [499, 243] on icon at bounding box center [500, 243] width 2 height 2
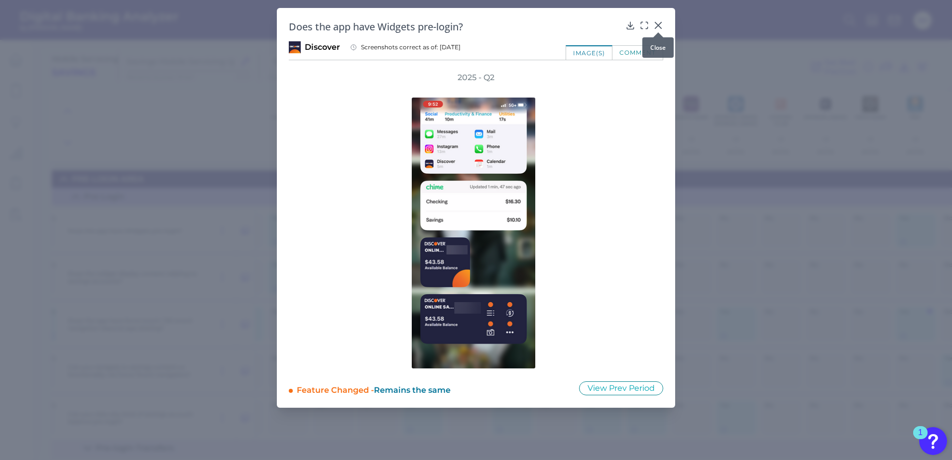
click at [657, 22] on icon at bounding box center [658, 25] width 10 height 10
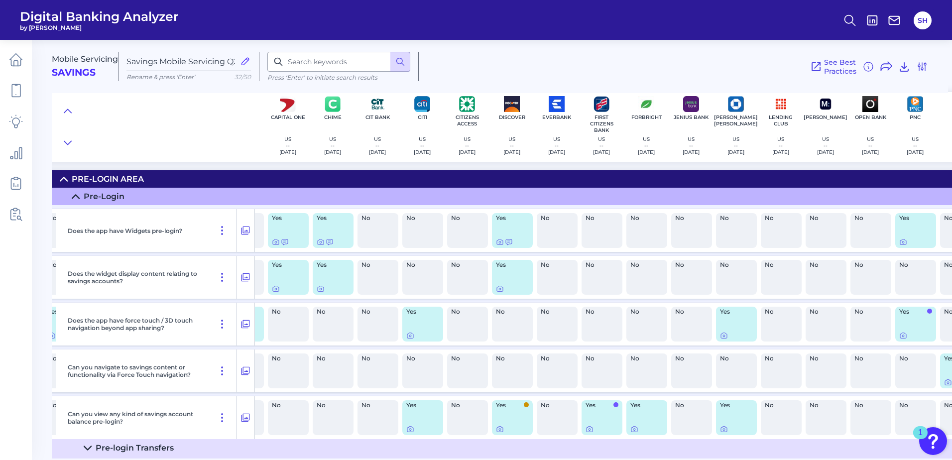
drag, startPoint x: 561, startPoint y: 459, endPoint x: 470, endPoint y: 470, distance: 91.8
click at [470, 460] on html "Digital Banking Analyzer by Curinos SH Mobile Servicing Savings Savings Mobile …" at bounding box center [476, 230] width 952 height 460
click at [277, 241] on icon at bounding box center [276, 242] width 8 height 8
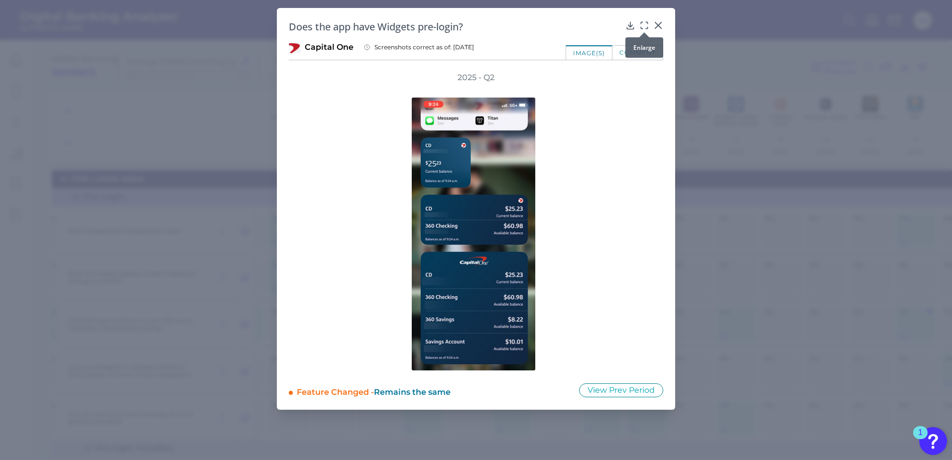
click at [646, 21] on icon at bounding box center [644, 25] width 10 height 10
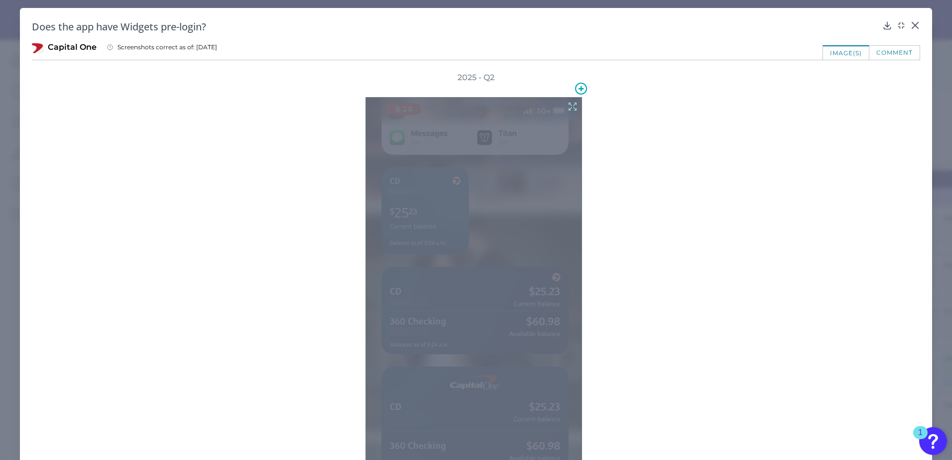
click at [570, 105] on icon at bounding box center [572, 106] width 11 height 11
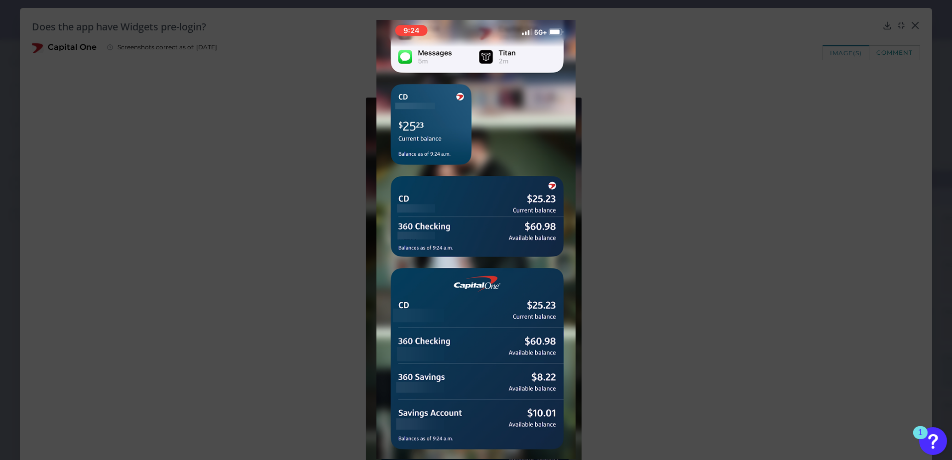
click at [807, 233] on div at bounding box center [476, 230] width 952 height 460
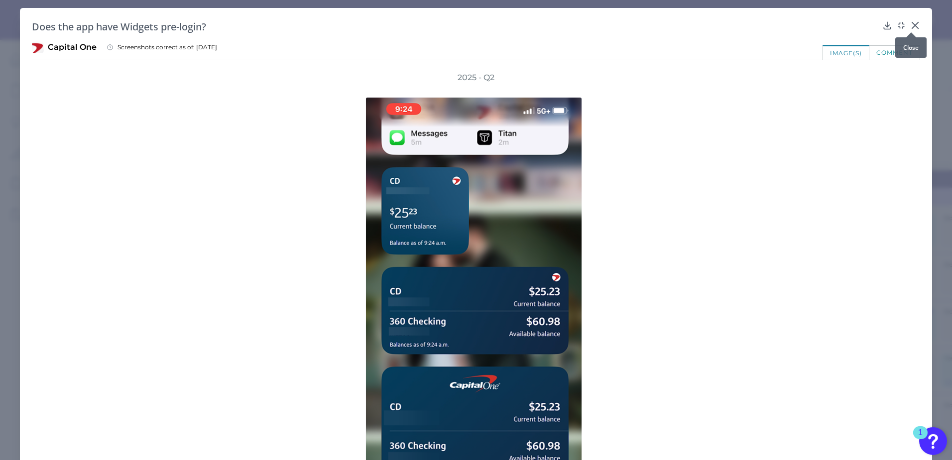
click at [912, 24] on icon at bounding box center [915, 25] width 6 height 6
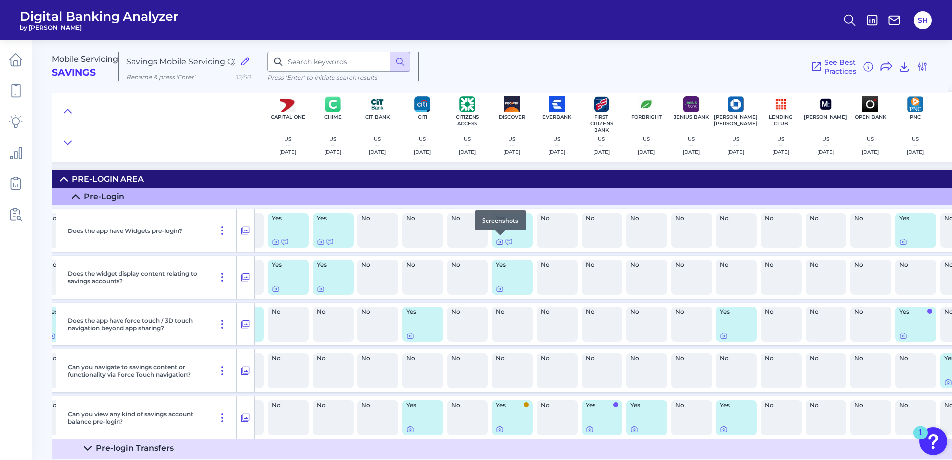
click at [499, 243] on icon at bounding box center [500, 242] width 8 height 8
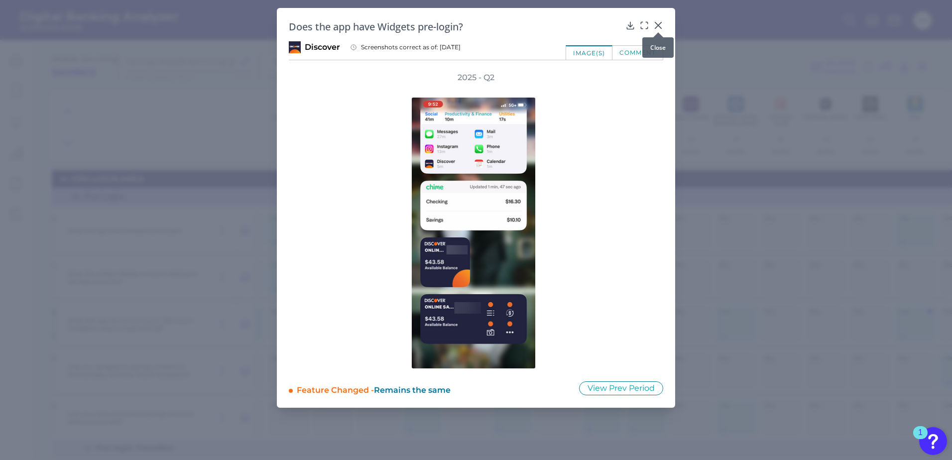
click at [660, 24] on icon at bounding box center [658, 25] width 6 height 6
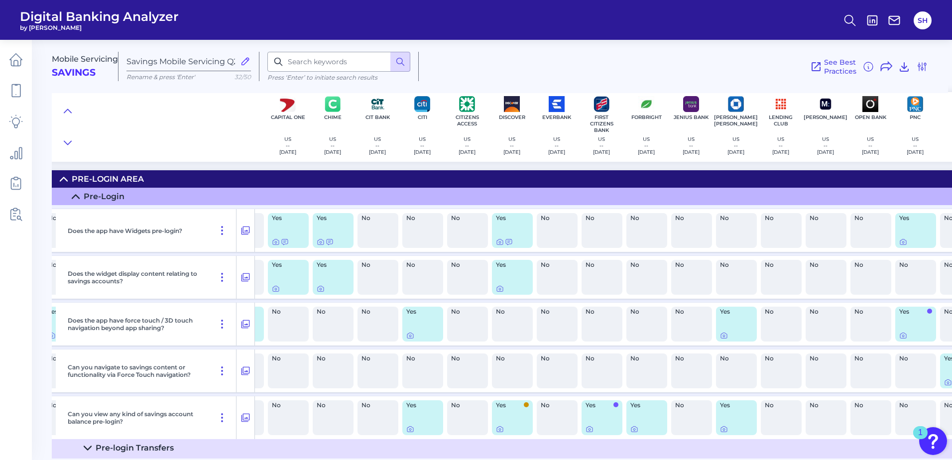
scroll to position [0, 212]
drag, startPoint x: 458, startPoint y: 459, endPoint x: 183, endPoint y: 476, distance: 275.9
click at [183, 460] on html "Digital Banking Analyzer by Curinos SH Mobile Servicing Savings Savings Mobile …" at bounding box center [476, 230] width 952 height 460
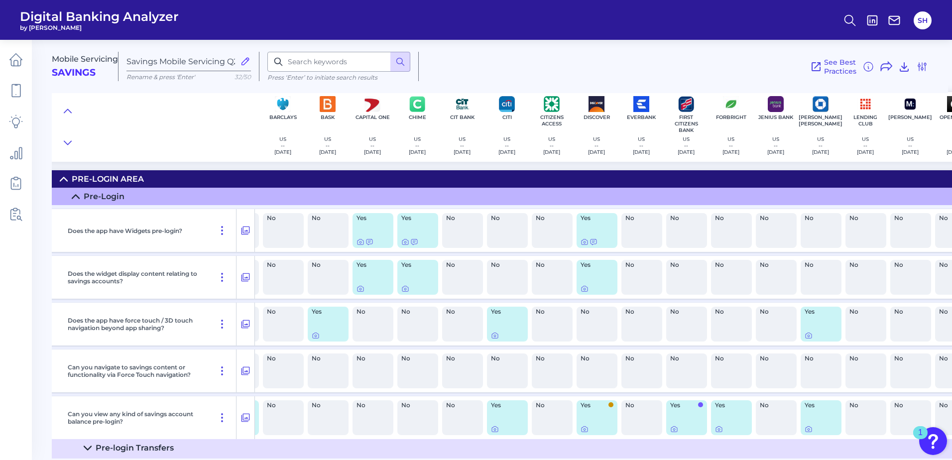
scroll to position [0, 130]
click at [495, 430] on icon at bounding box center [494, 430] width 2 height 2
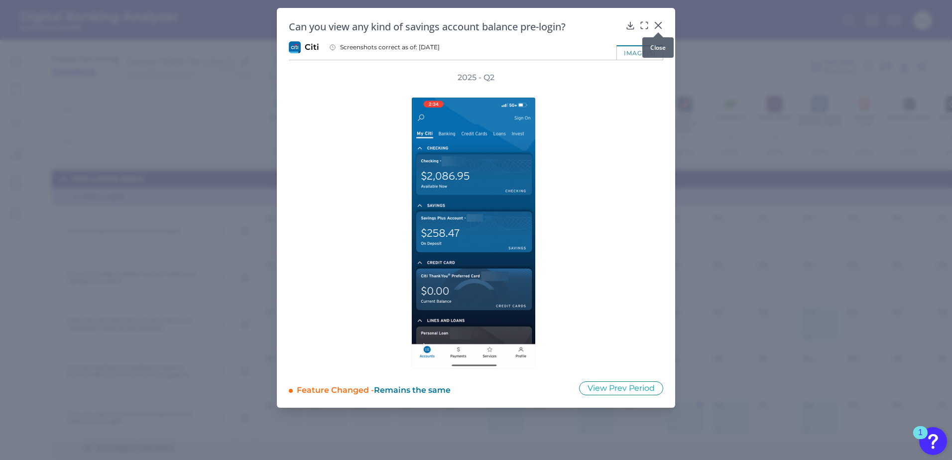
click at [661, 26] on icon at bounding box center [658, 25] width 10 height 10
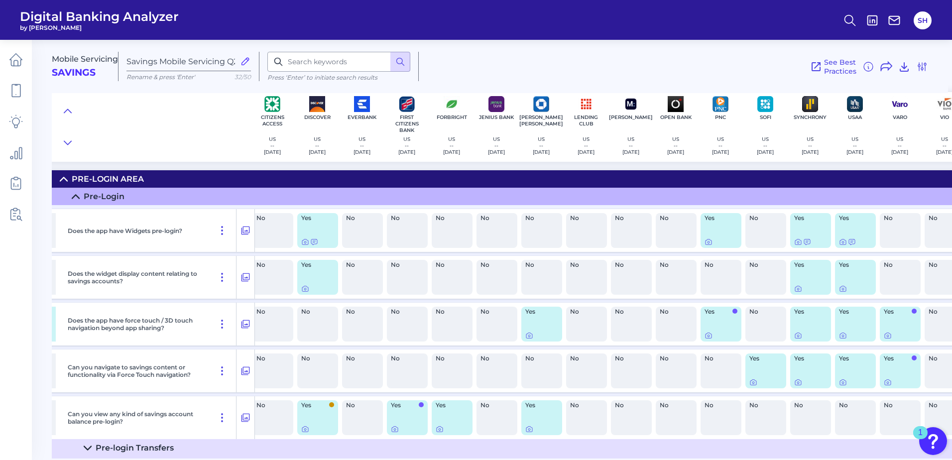
scroll to position [0, 409]
click at [528, 430] on icon at bounding box center [528, 429] width 8 height 8
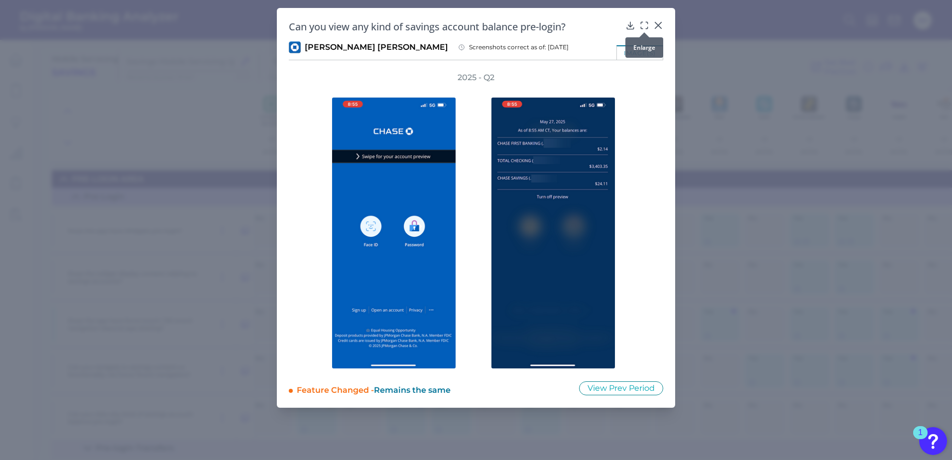
click at [641, 20] on icon at bounding box center [644, 25] width 10 height 10
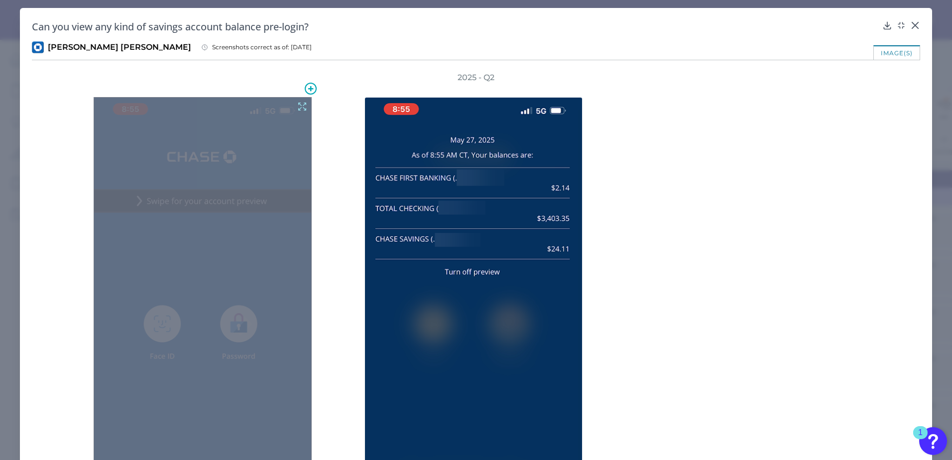
click at [302, 105] on icon at bounding box center [302, 106] width 11 height 11
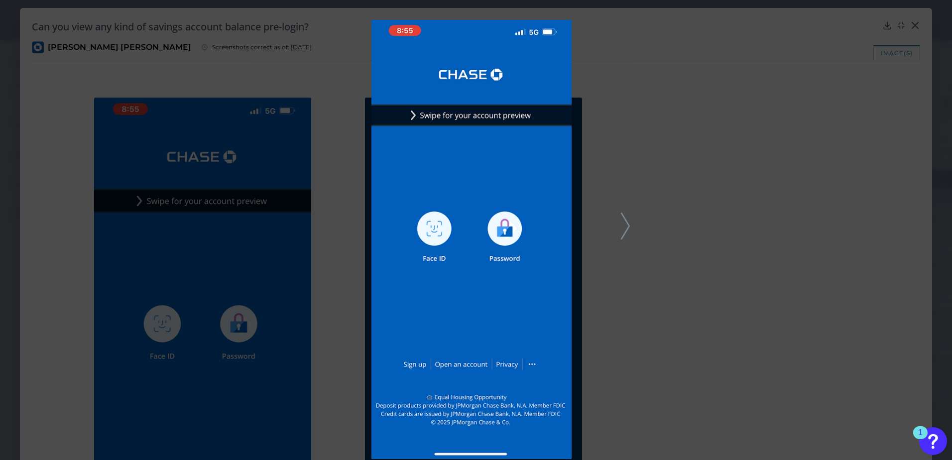
click at [626, 229] on icon at bounding box center [625, 226] width 9 height 27
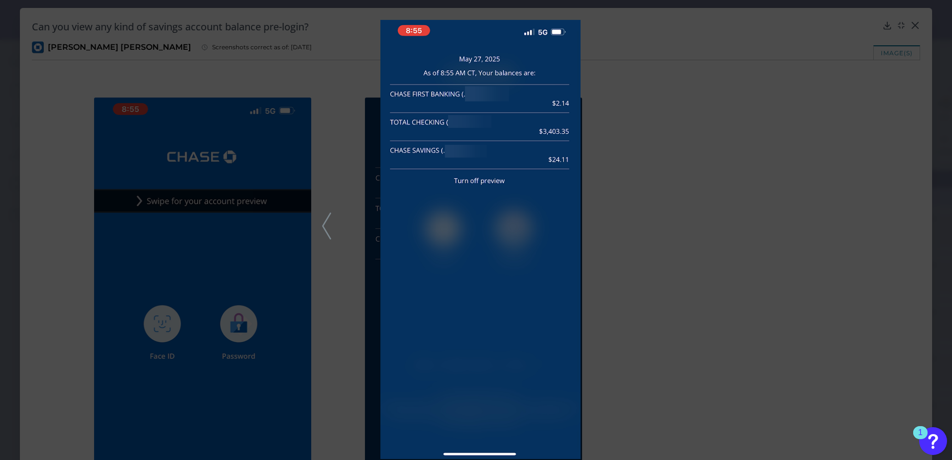
drag, startPoint x: 800, startPoint y: 145, endPoint x: 893, endPoint y: 63, distance: 124.9
click at [802, 145] on div at bounding box center [476, 230] width 952 height 460
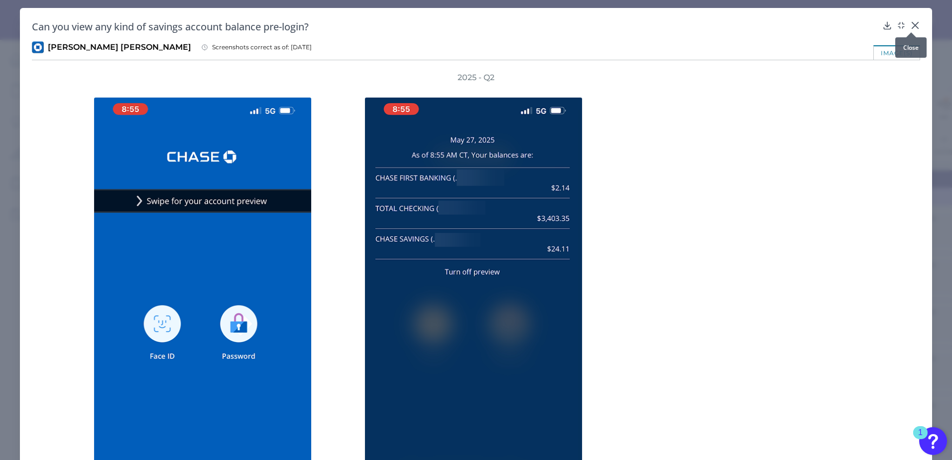
click at [910, 24] on icon at bounding box center [915, 25] width 10 height 10
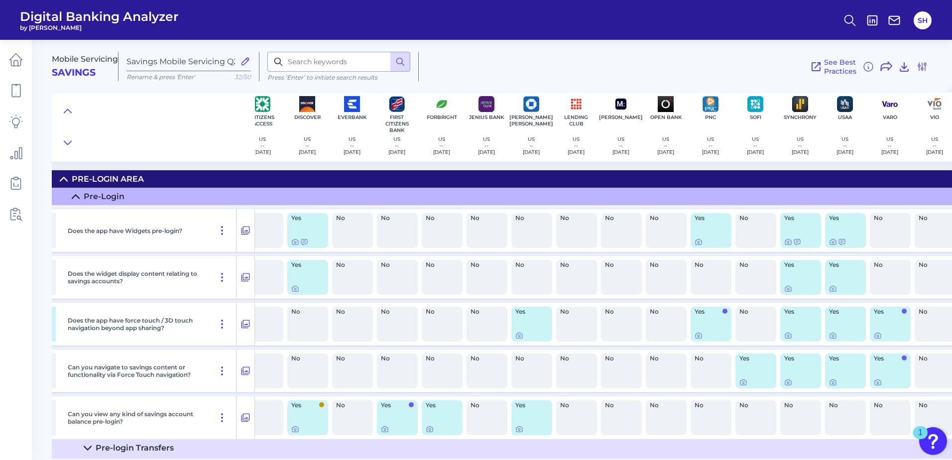
scroll to position [0, 432]
